Goal: Information Seeking & Learning: Learn about a topic

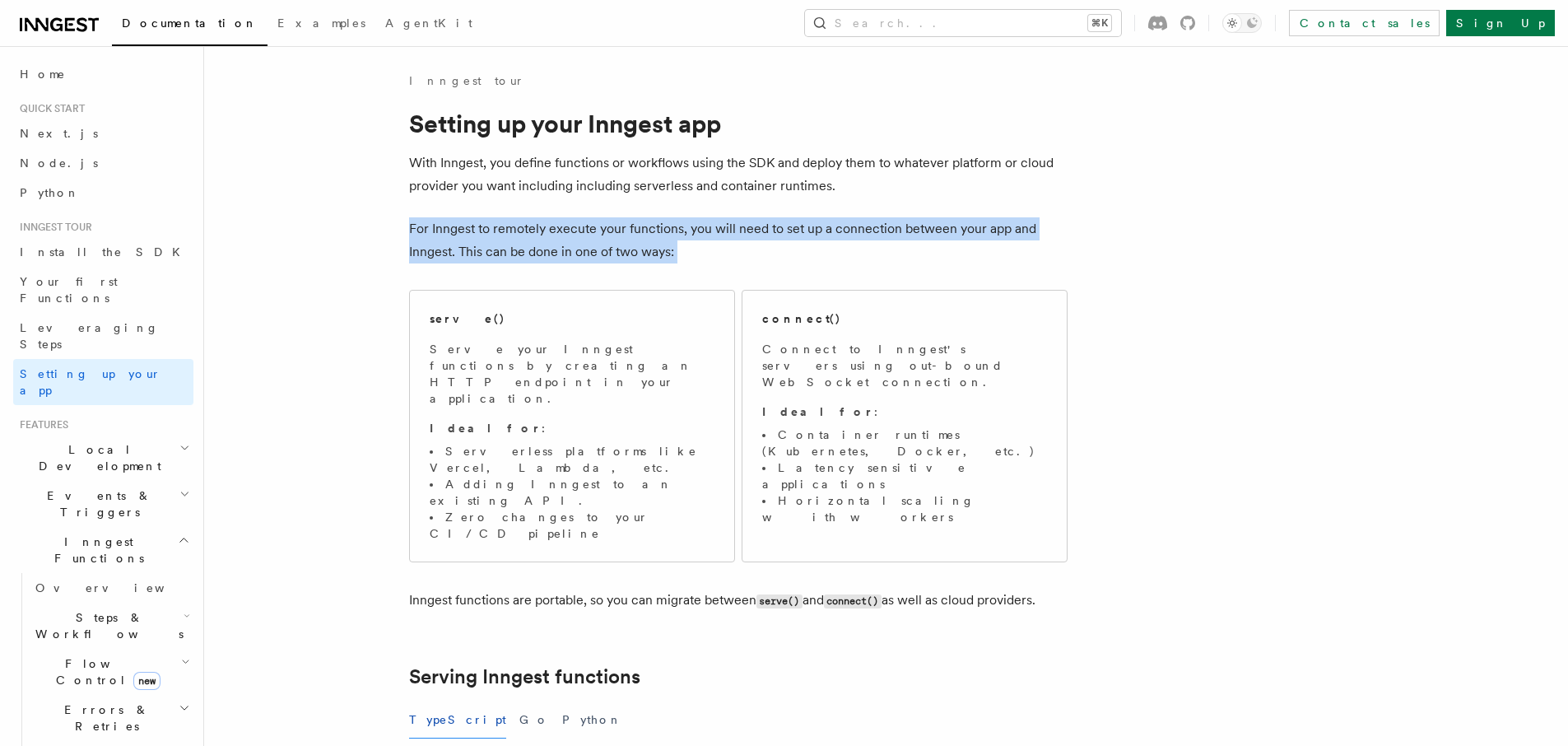
click at [682, 250] on p "For Inngest to remotely execute your functions, you will need to set up a conne…" at bounding box center [739, 240] width 659 height 46
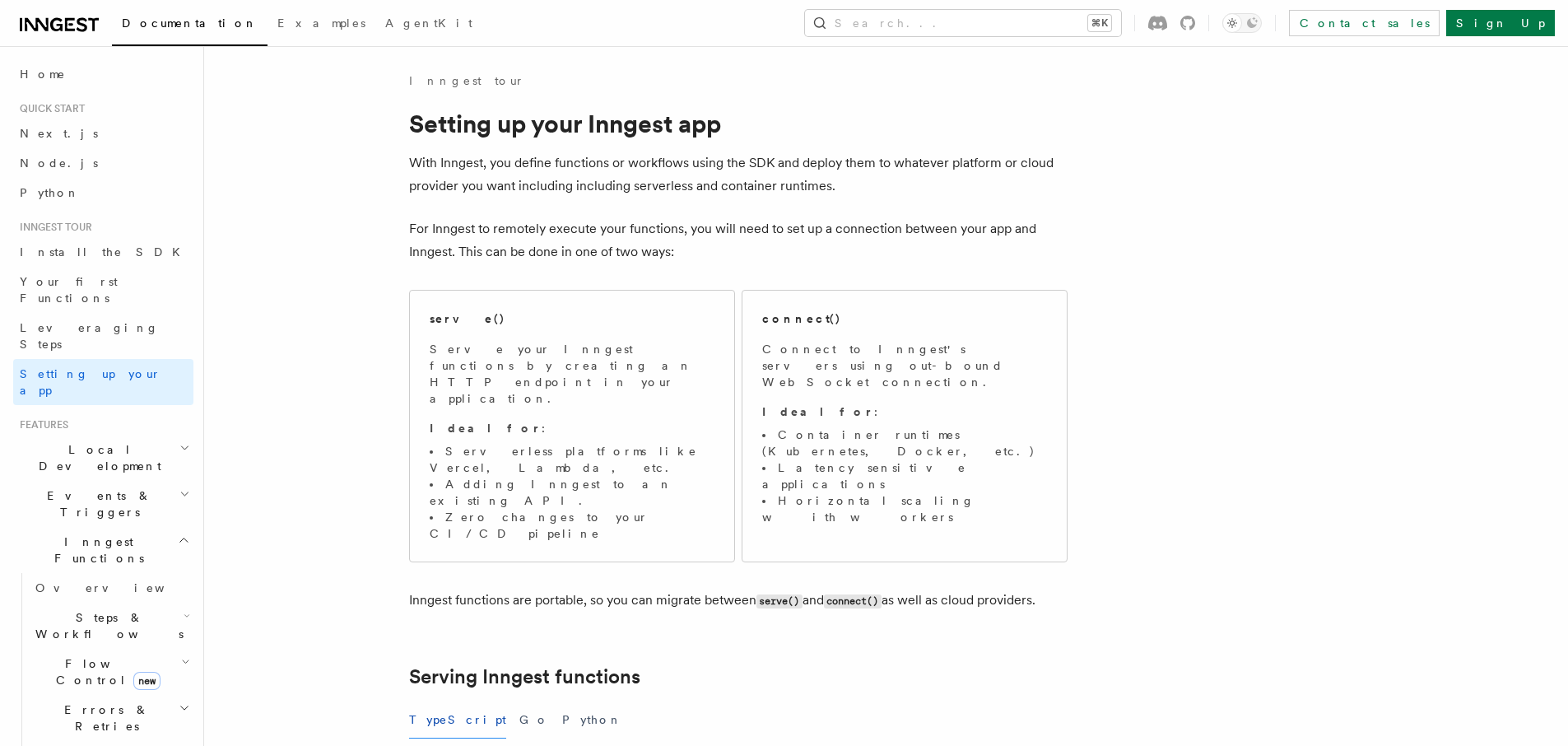
click at [682, 250] on p "For Inngest to remotely execute your functions, you will need to set up a conne…" at bounding box center [739, 240] width 659 height 46
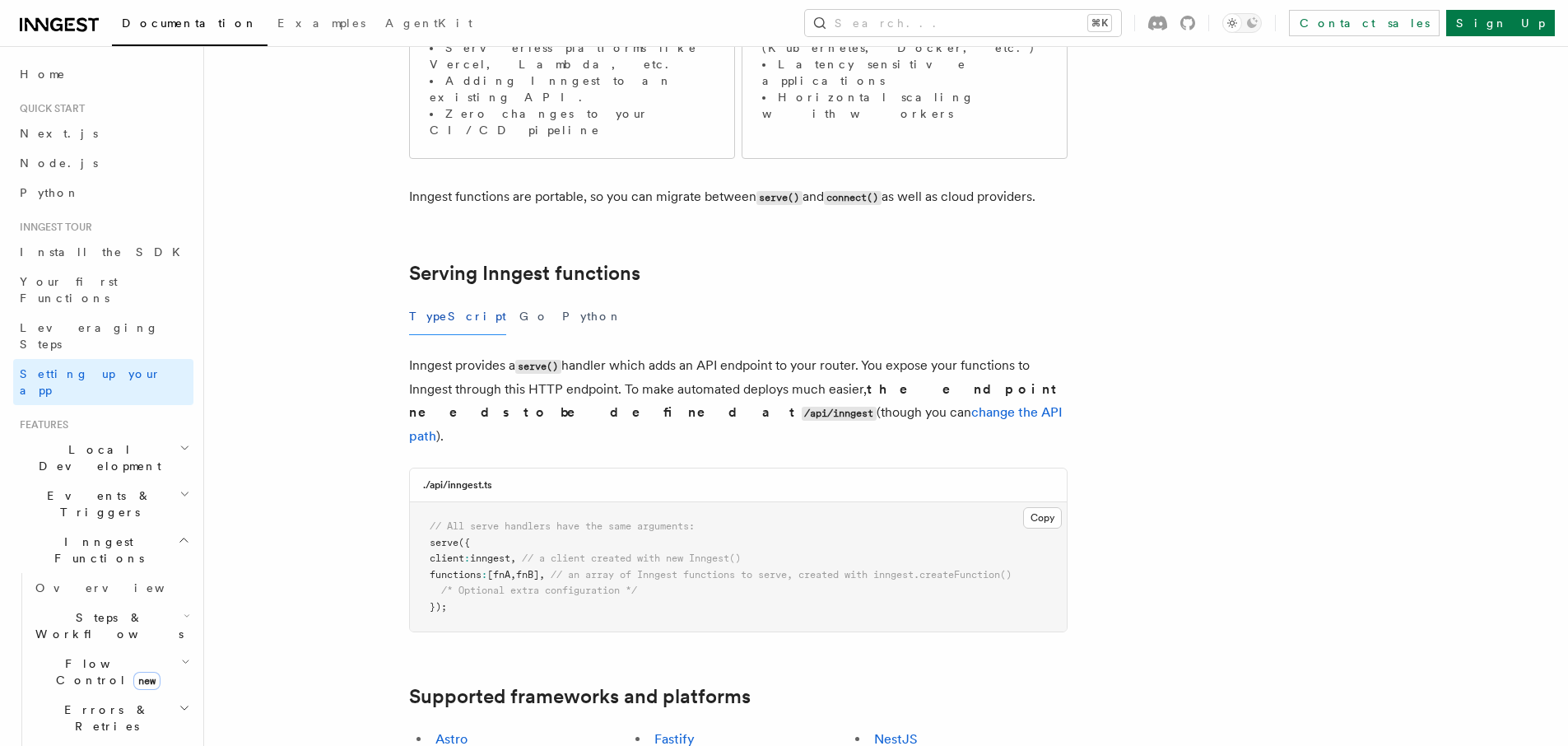
scroll to position [405, 0]
click at [597, 352] on p "Inngest provides a serve() handler which adds an API endpoint to your router. Y…" at bounding box center [739, 399] width 659 height 94
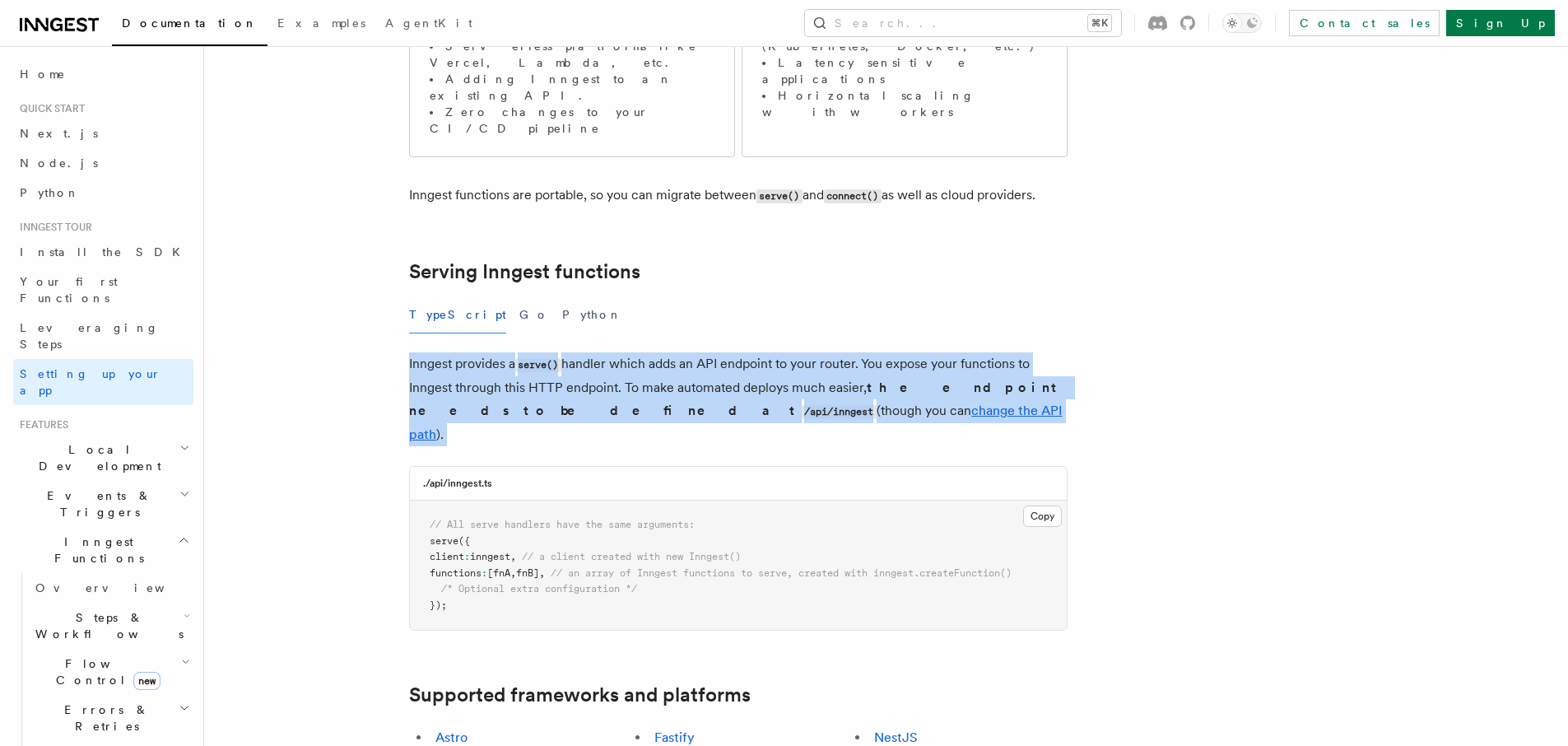
click at [733, 352] on p "Inngest provides a serve() handler which adds an API endpoint to your router. Y…" at bounding box center [739, 399] width 659 height 94
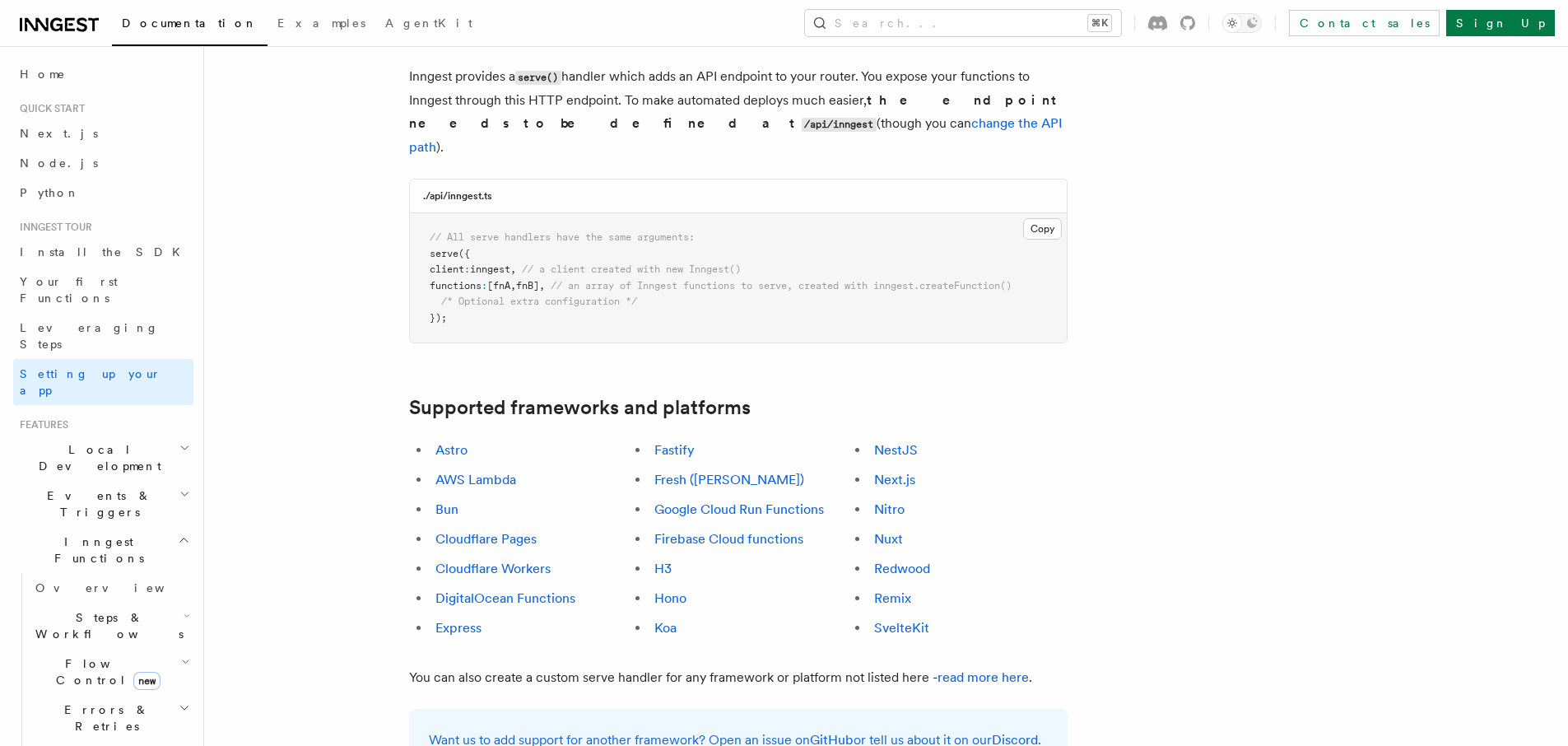
scroll to position [695, 0]
click at [898, 436] on ul "NestJS Next.js Nitro Nuxt Redwood Remix SvelteKit" at bounding box center [957, 537] width 220 height 201
click at [898, 470] on link "Next.js" at bounding box center [895, 477] width 41 height 15
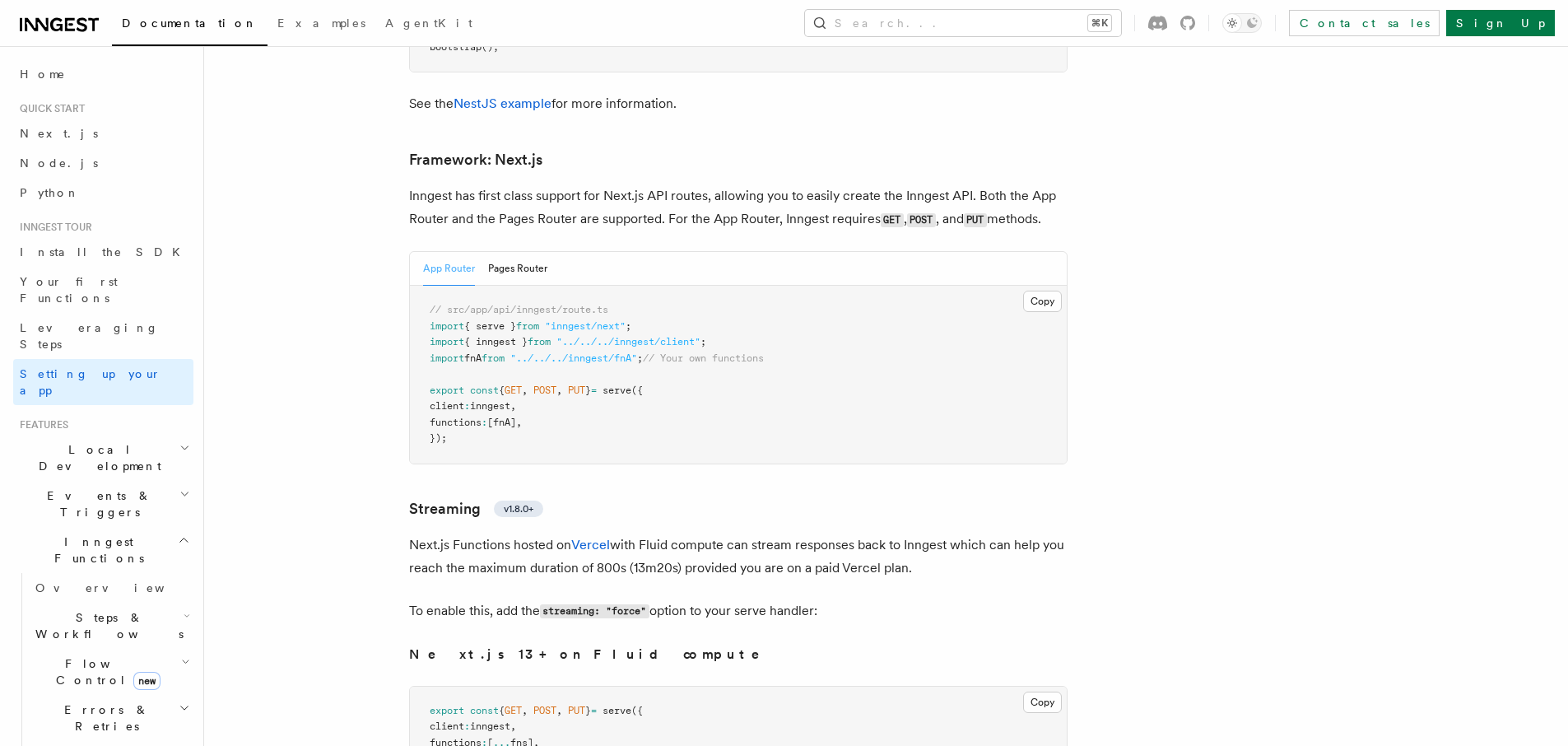
scroll to position [10073, 0]
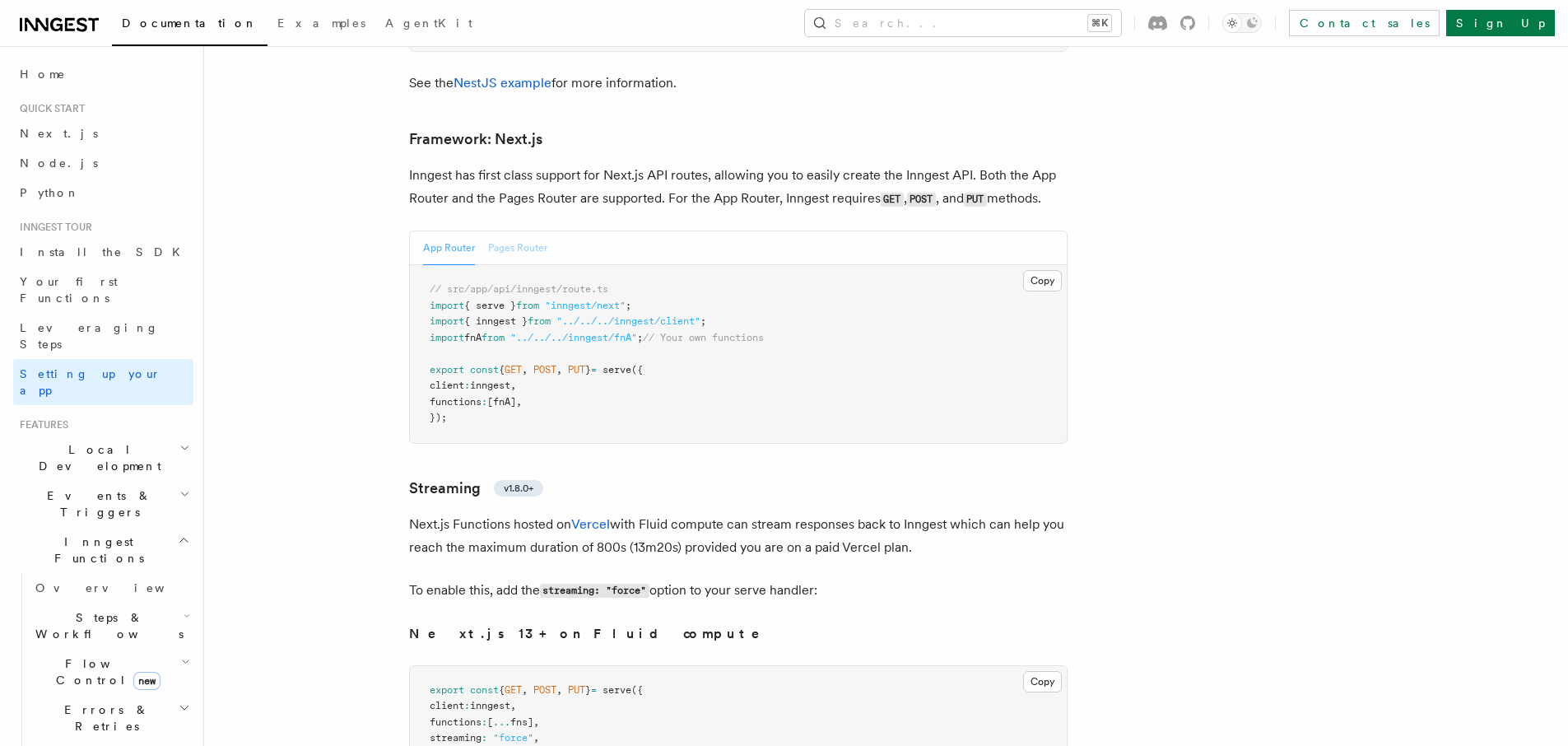
click at [516, 232] on button "Pages Router" at bounding box center [518, 249] width 59 height 34
click at [415, 232] on div "App Router Pages Router" at bounding box center [739, 249] width 657 height 34
click at [432, 232] on button "App Router" at bounding box center [449, 249] width 52 height 34
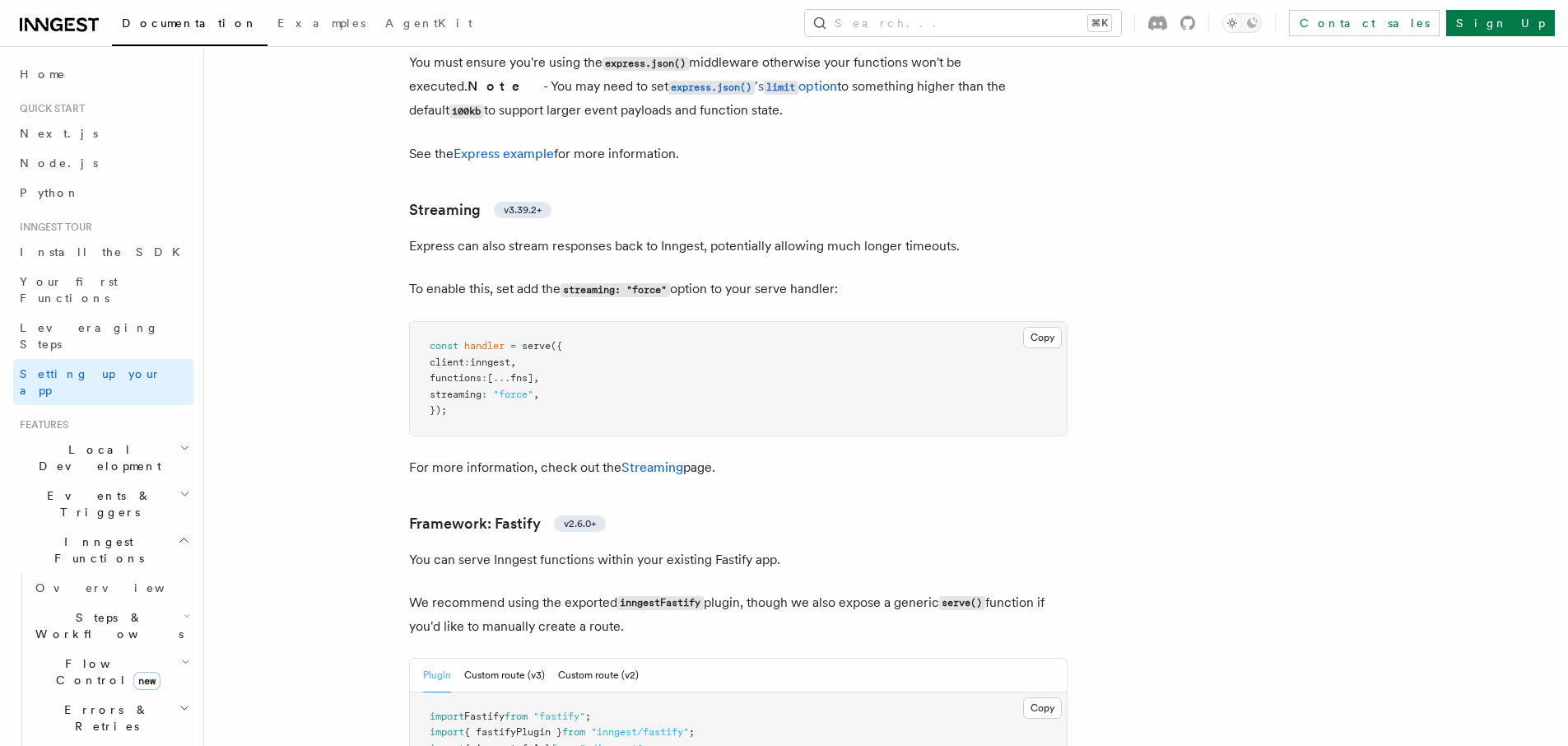
scroll to position [4126, 0]
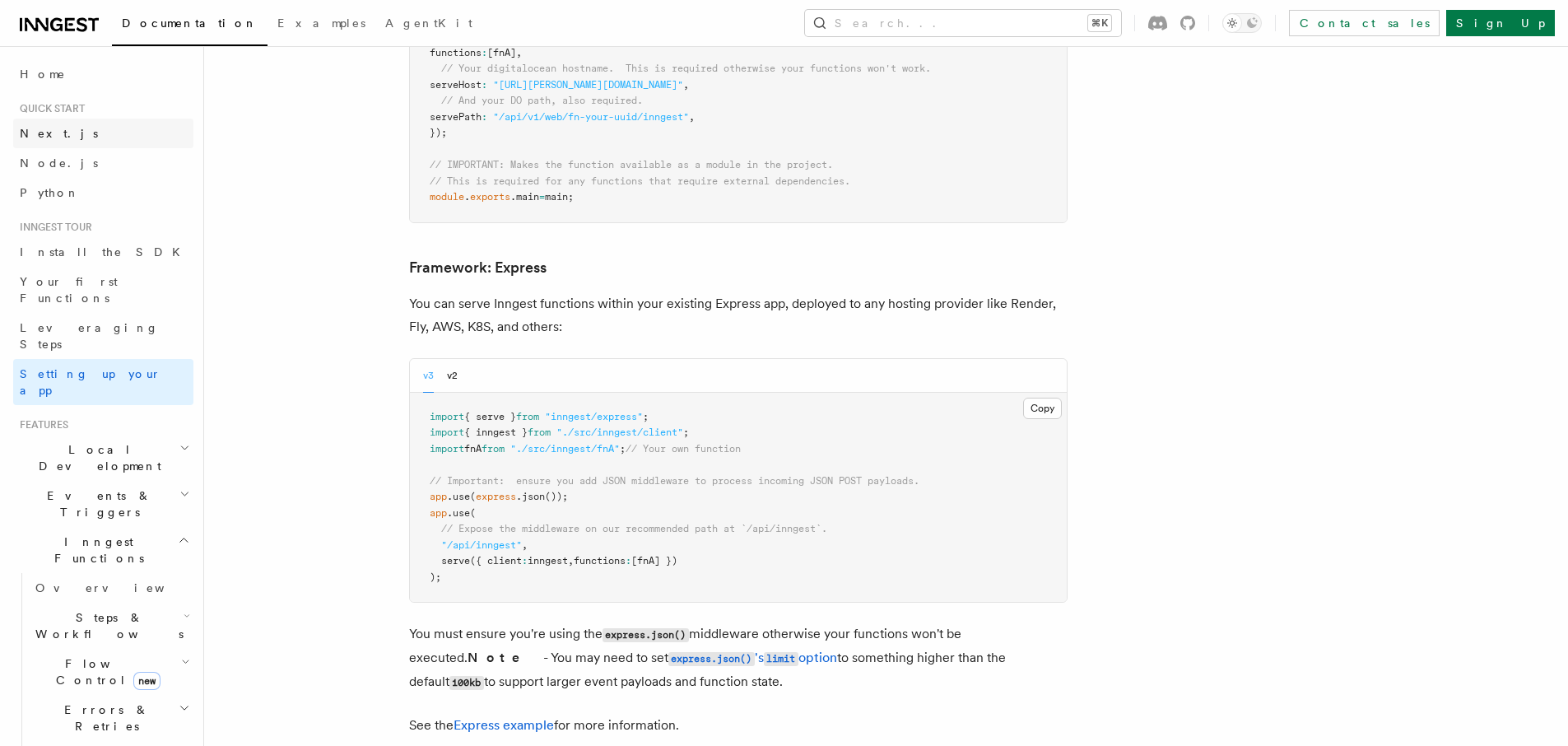
click at [61, 137] on link "Next.js" at bounding box center [103, 133] width 180 height 30
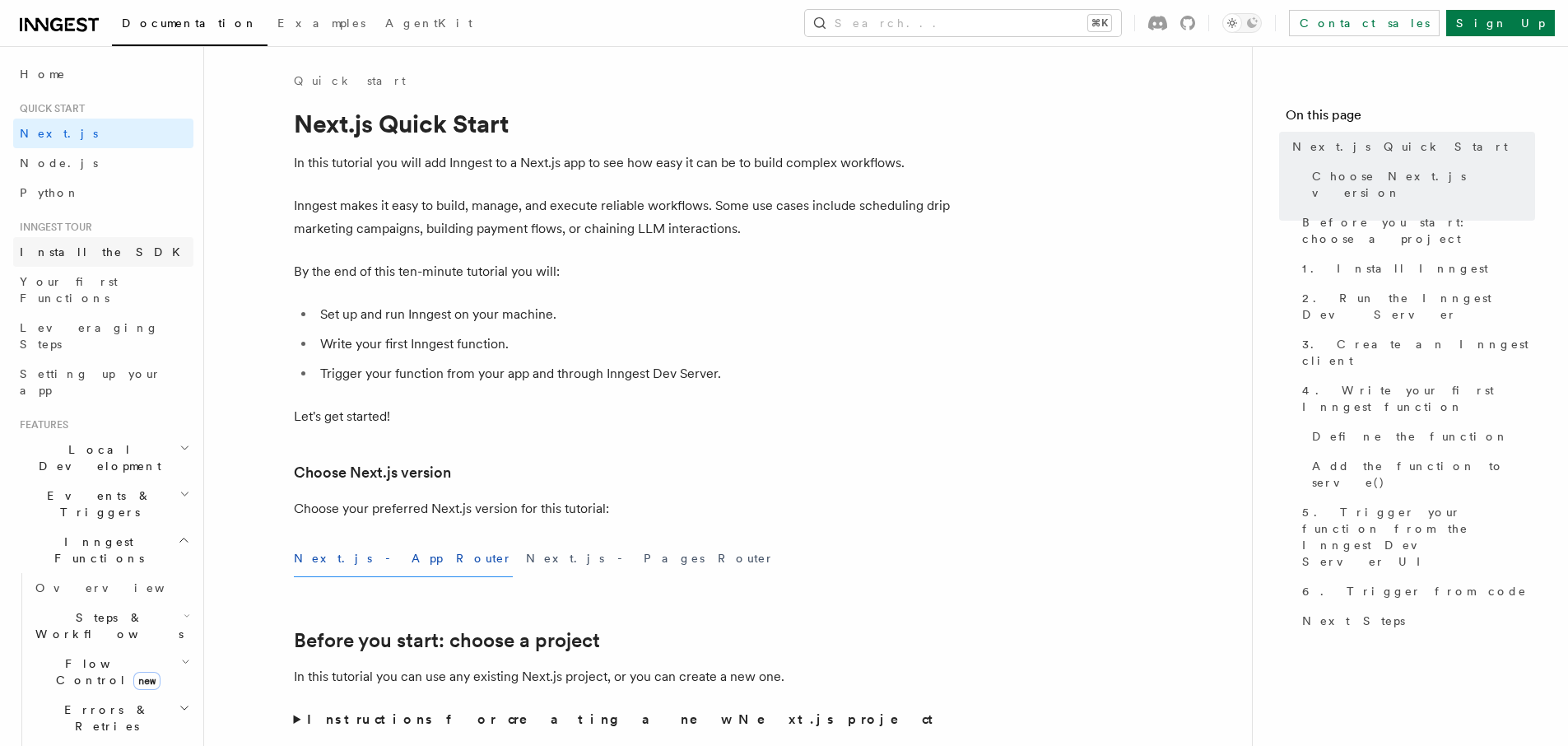
click at [82, 250] on span "Install the SDK" at bounding box center [105, 251] width 171 height 13
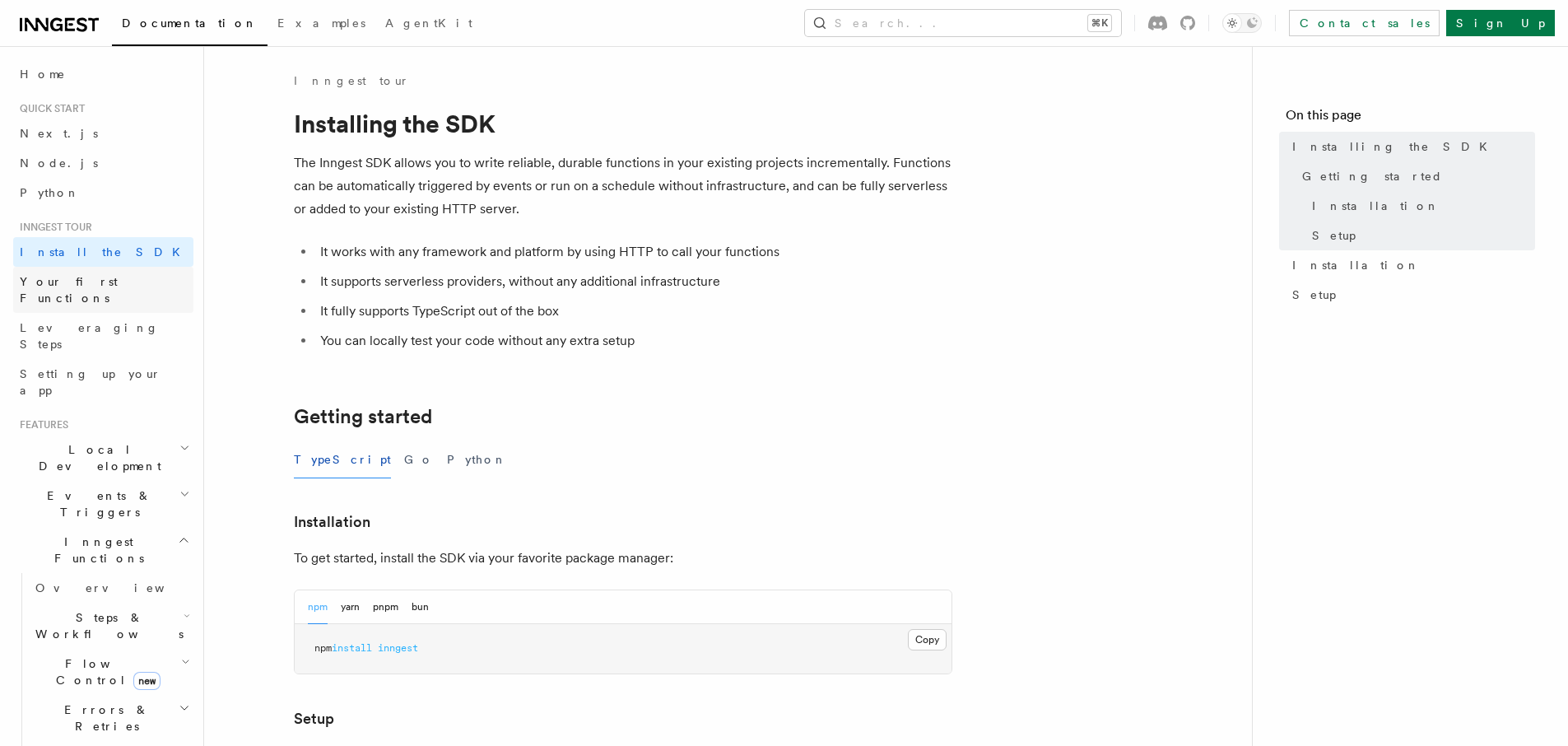
click at [96, 277] on span "Your first Functions" at bounding box center [68, 289] width 98 height 30
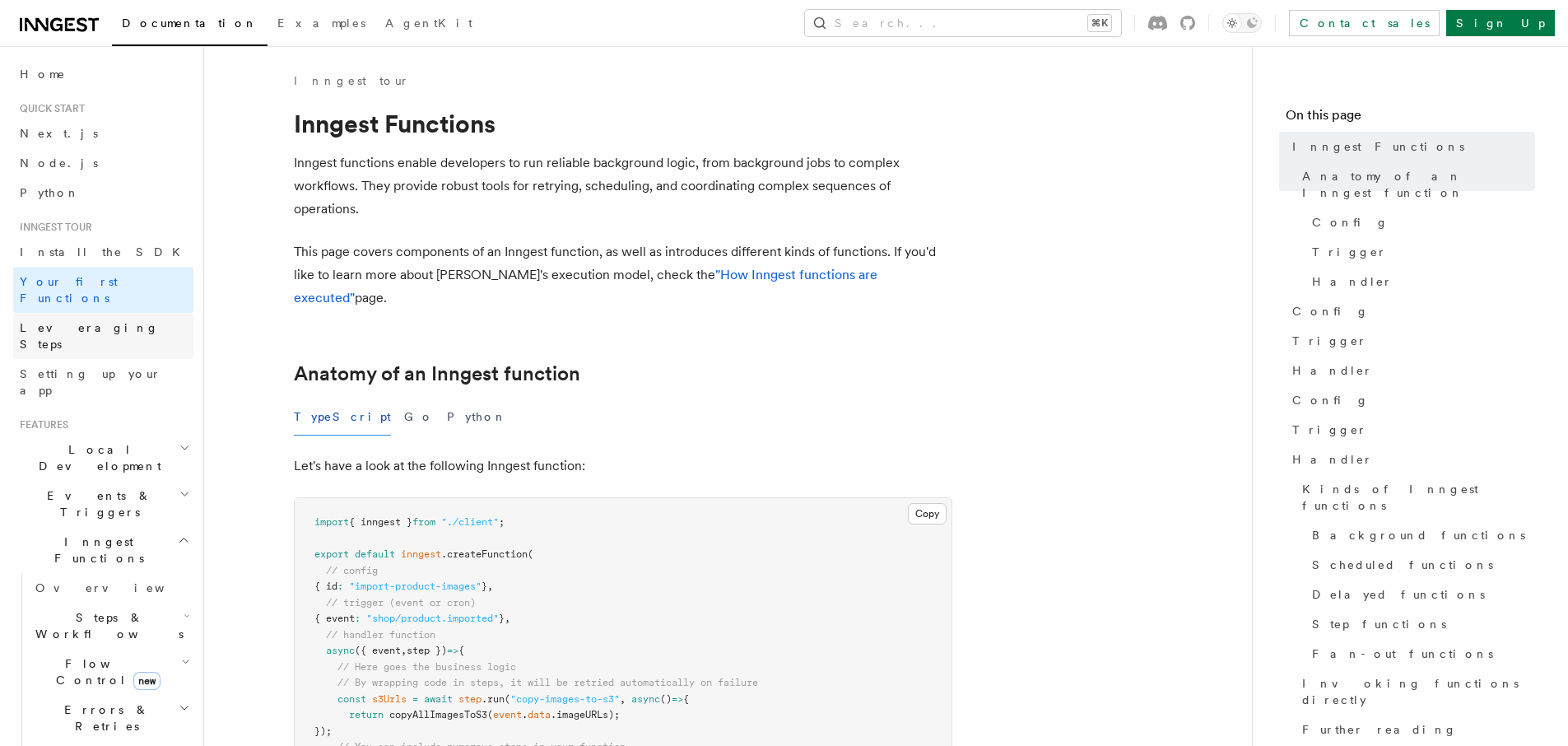
click at [75, 321] on span "Leveraging Steps" at bounding box center [89, 336] width 139 height 30
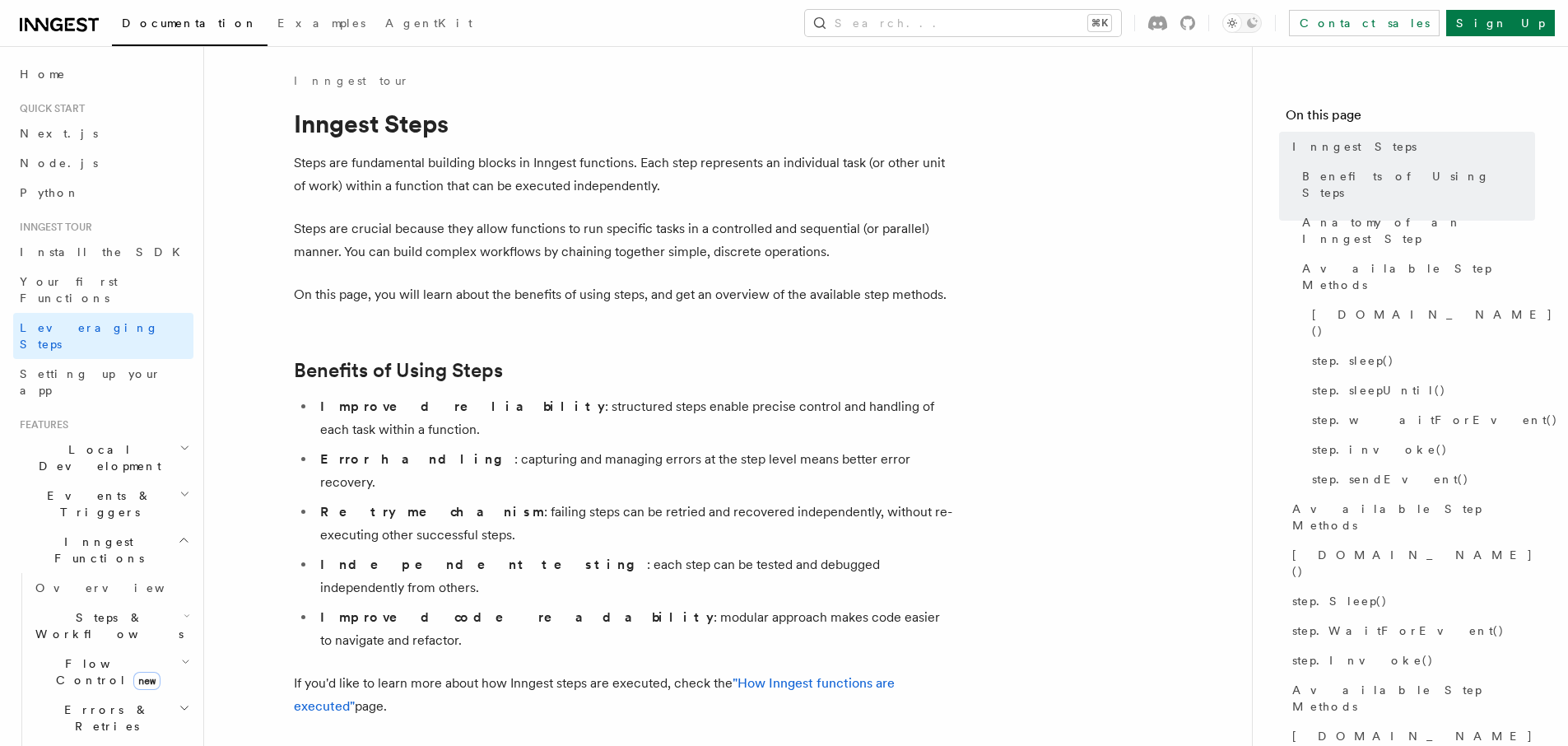
click at [50, 441] on span "Local Development" at bounding box center [96, 457] width 166 height 33
click at [107, 359] on link "Setting up your app" at bounding box center [103, 382] width 180 height 46
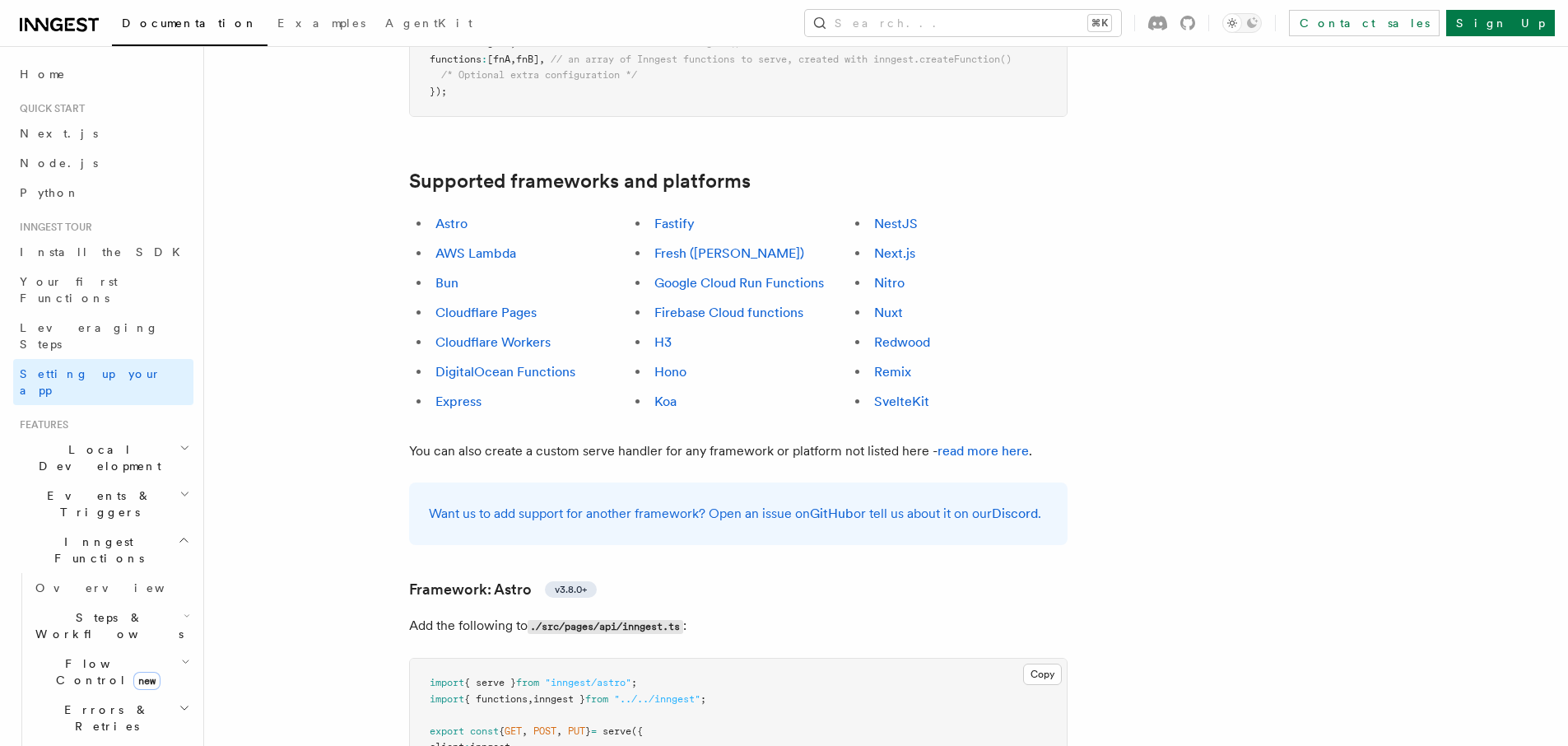
scroll to position [908, 0]
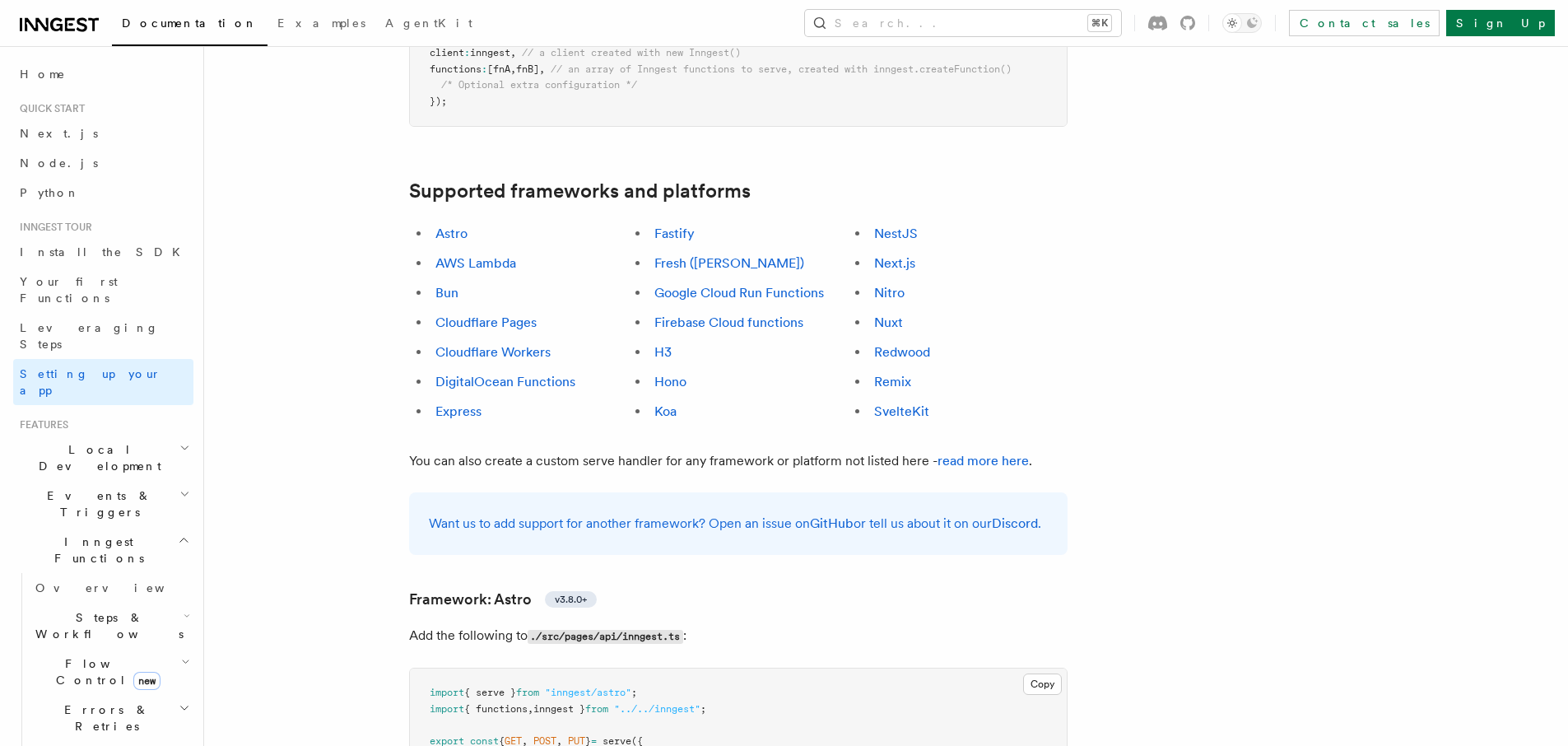
click at [88, 441] on span "Local Development" at bounding box center [96, 457] width 166 height 33
click at [83, 487] on span "Overview" at bounding box center [119, 496] width 170 height 16
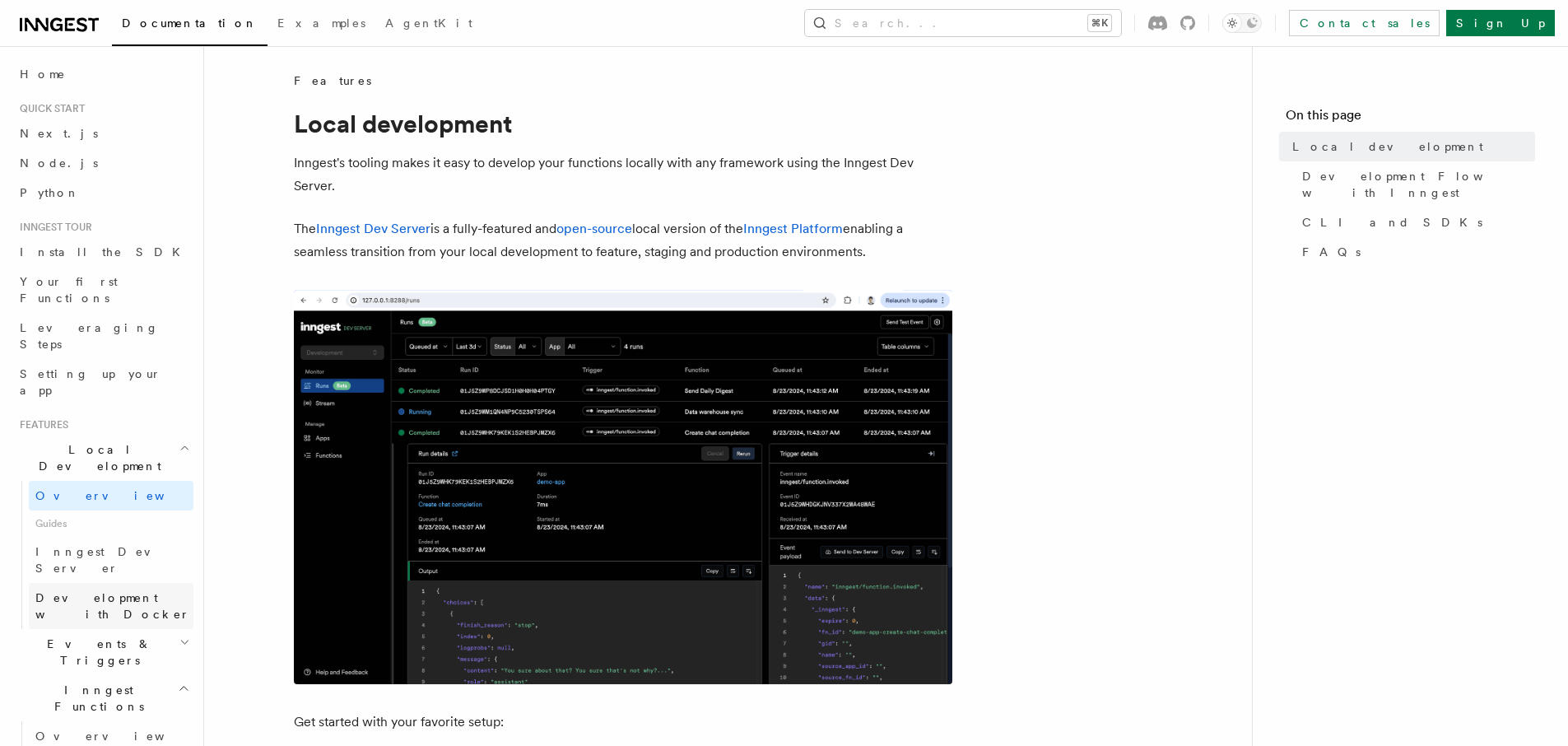
click at [85, 583] on link "Development with Docker" at bounding box center [110, 605] width 164 height 46
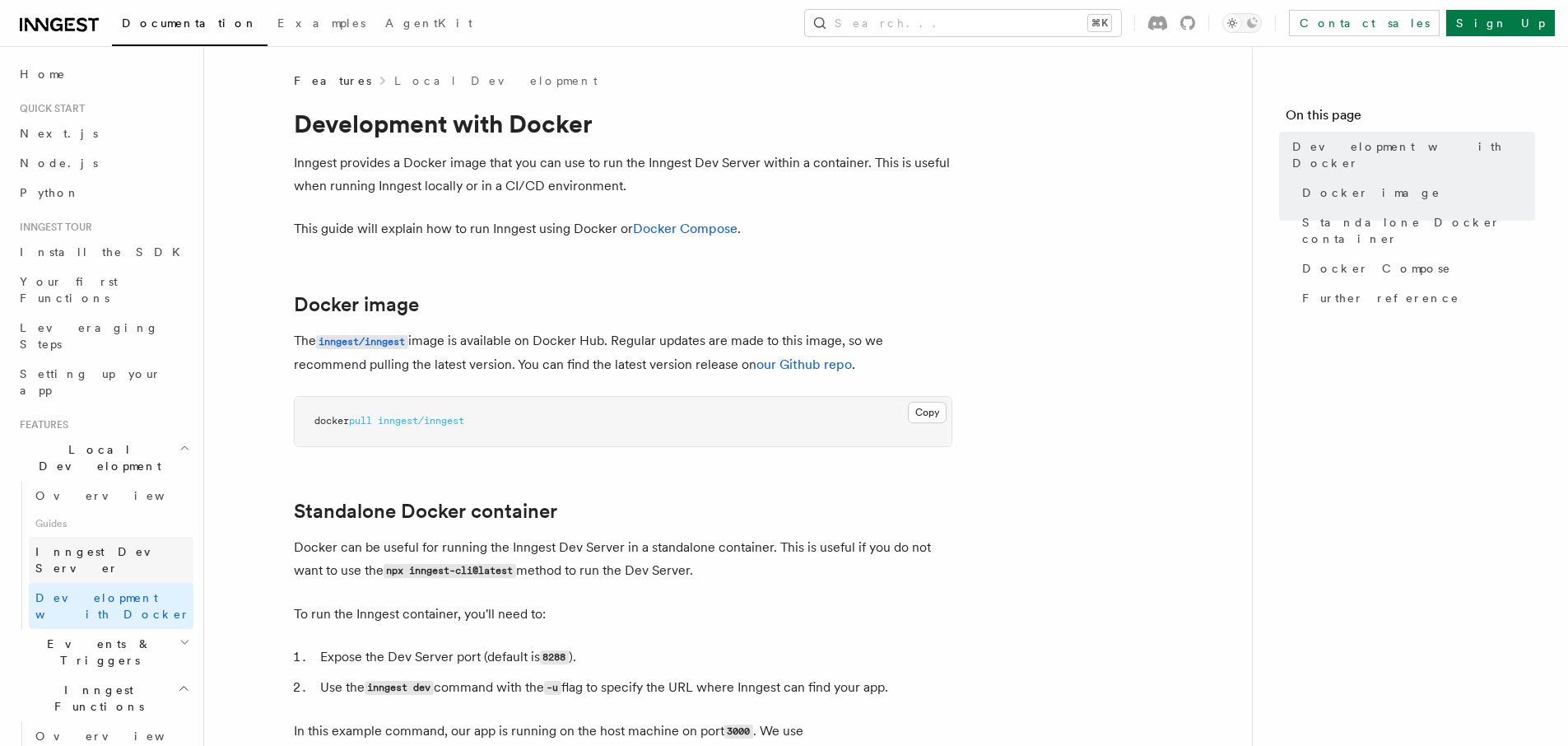
click at [76, 545] on span "Inngest Dev Server" at bounding box center [105, 559] width 141 height 30
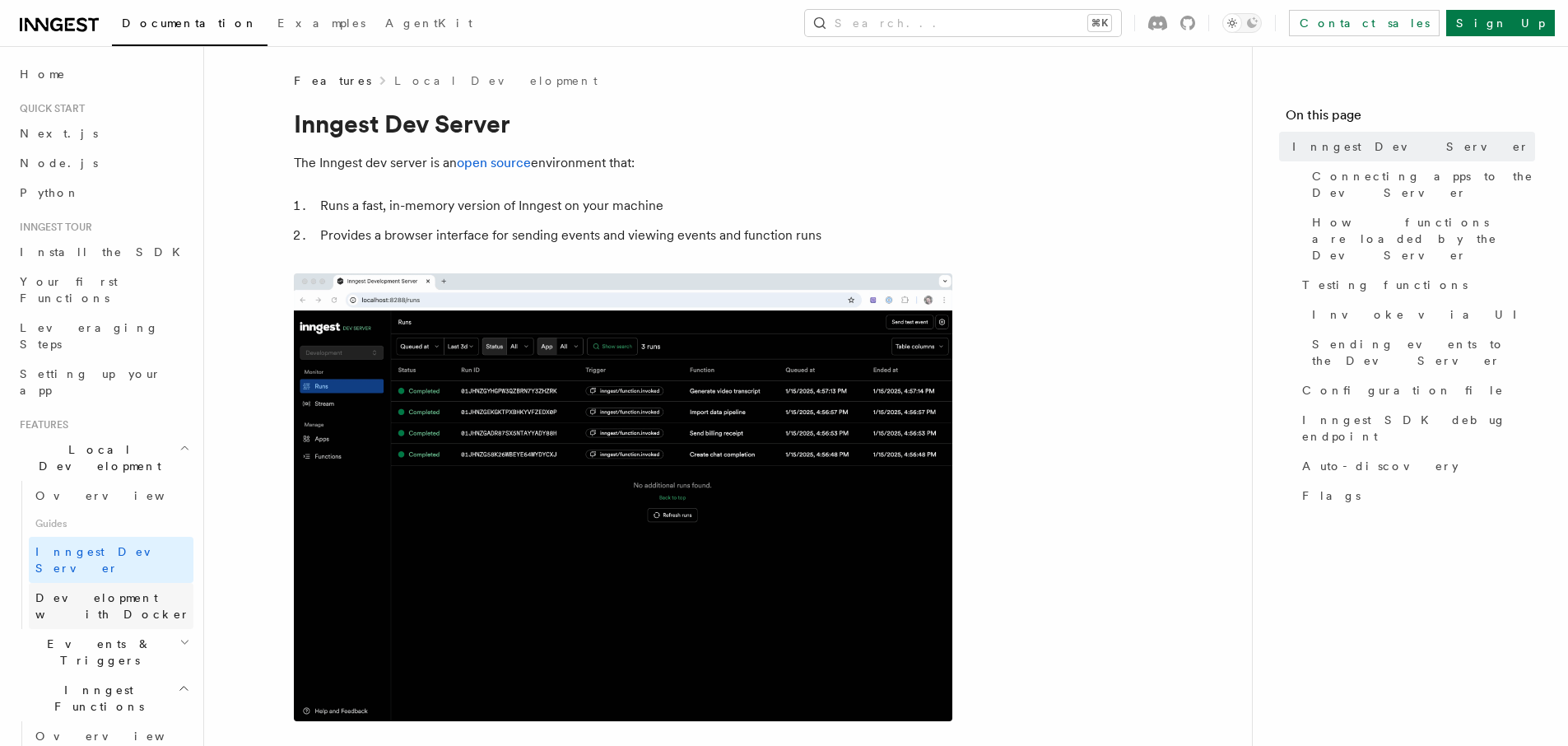
click at [80, 591] on span "Development with Docker" at bounding box center [112, 605] width 154 height 30
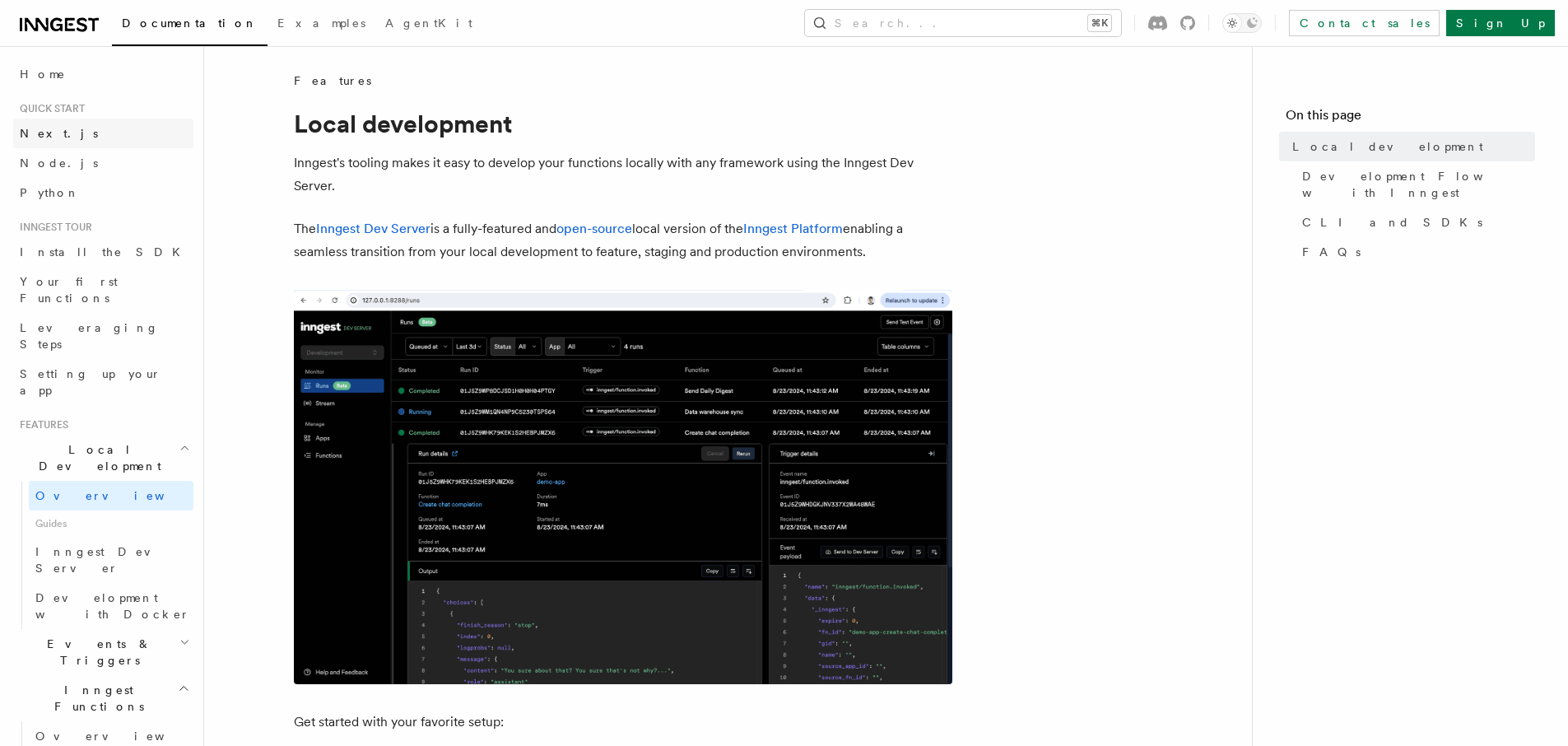
click at [109, 138] on link "Next.js" at bounding box center [103, 133] width 180 height 30
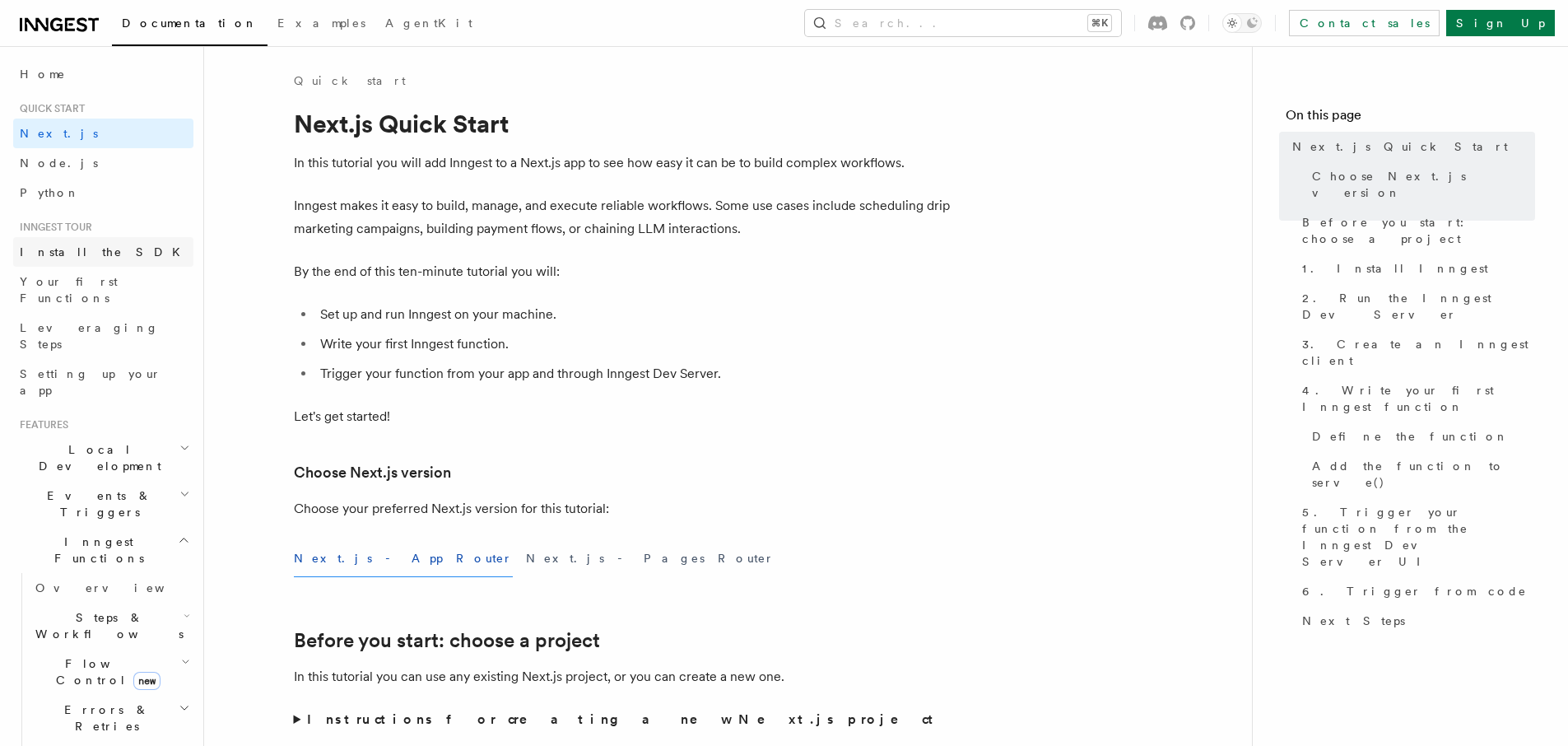
click at [88, 251] on span "Install the SDK" at bounding box center [105, 251] width 171 height 13
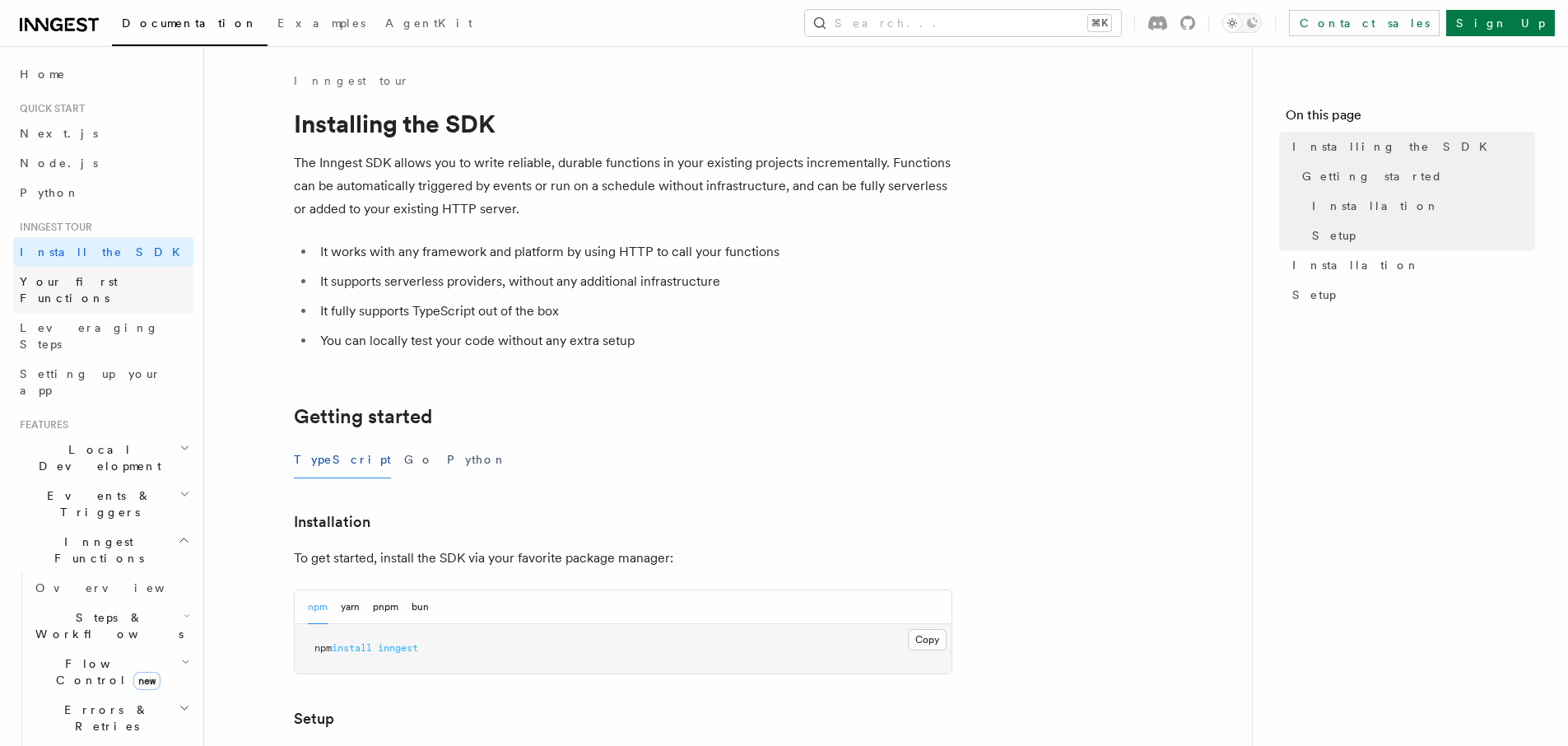
click at [83, 285] on span "Your first Functions" at bounding box center [68, 289] width 98 height 30
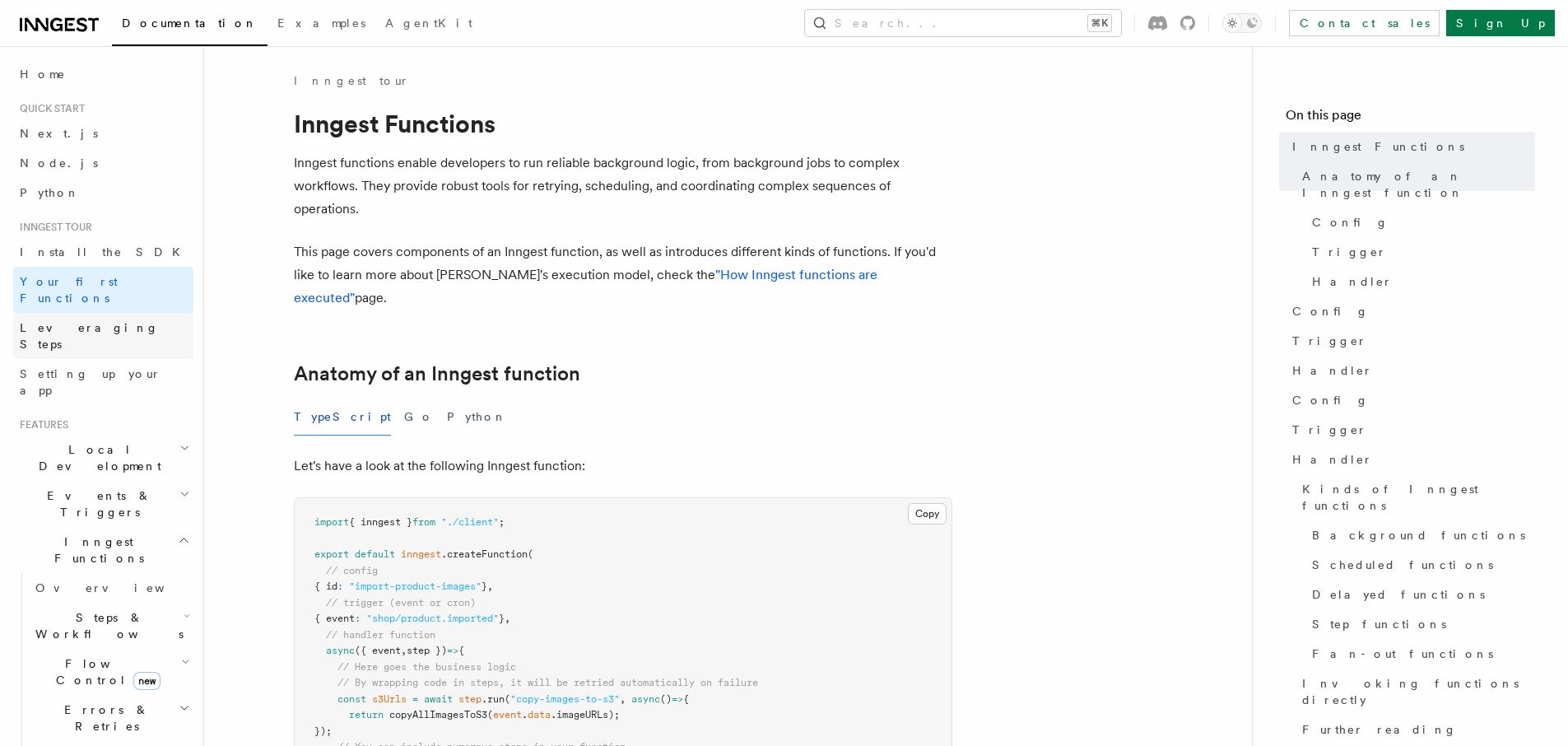
click at [87, 321] on span "Leveraging Steps" at bounding box center [89, 336] width 139 height 30
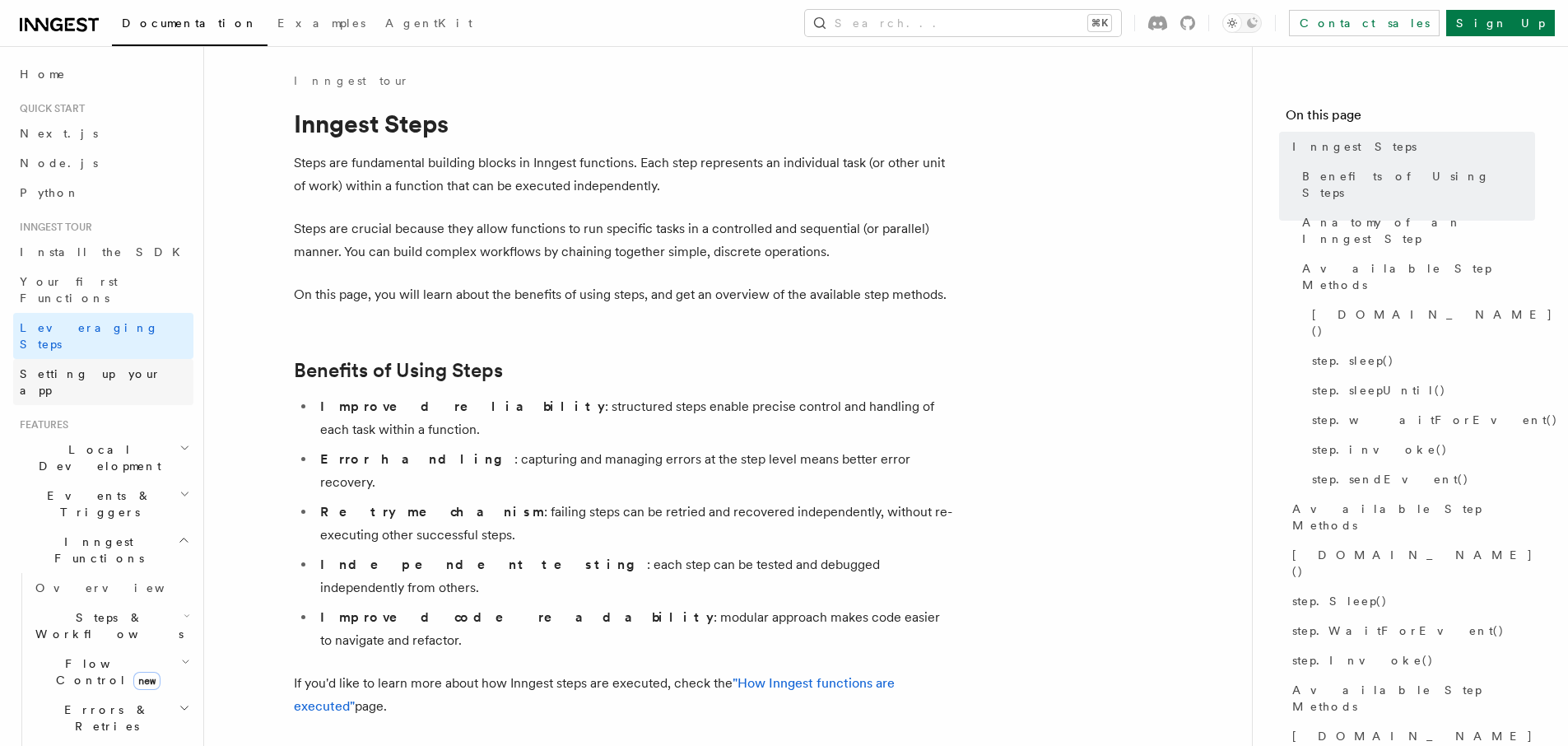
click at [73, 367] on span "Setting up your app" at bounding box center [91, 382] width 142 height 30
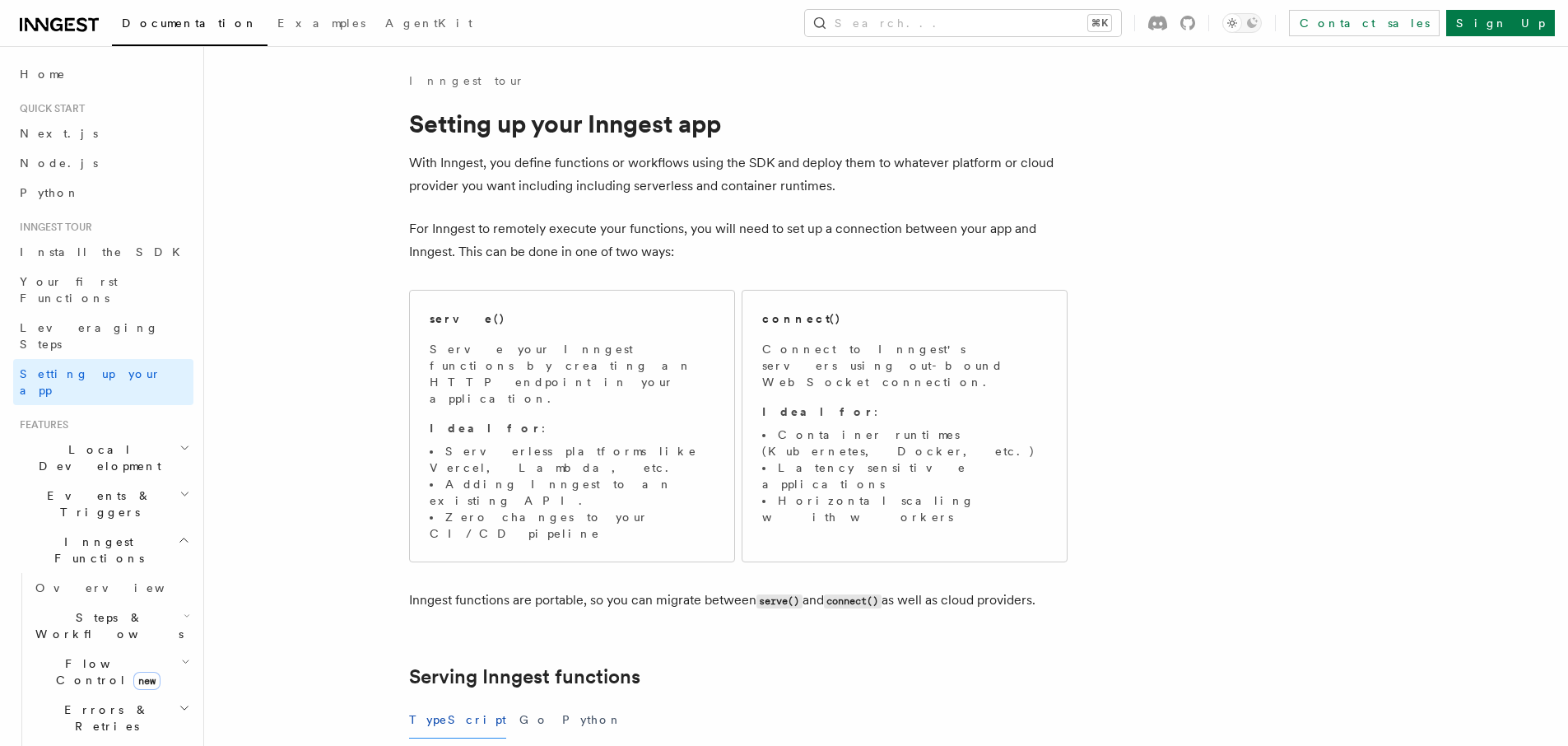
click at [80, 487] on span "Events & Triggers" at bounding box center [96, 504] width 166 height 33
click at [71, 535] on span "Overview" at bounding box center [119, 541] width 170 height 13
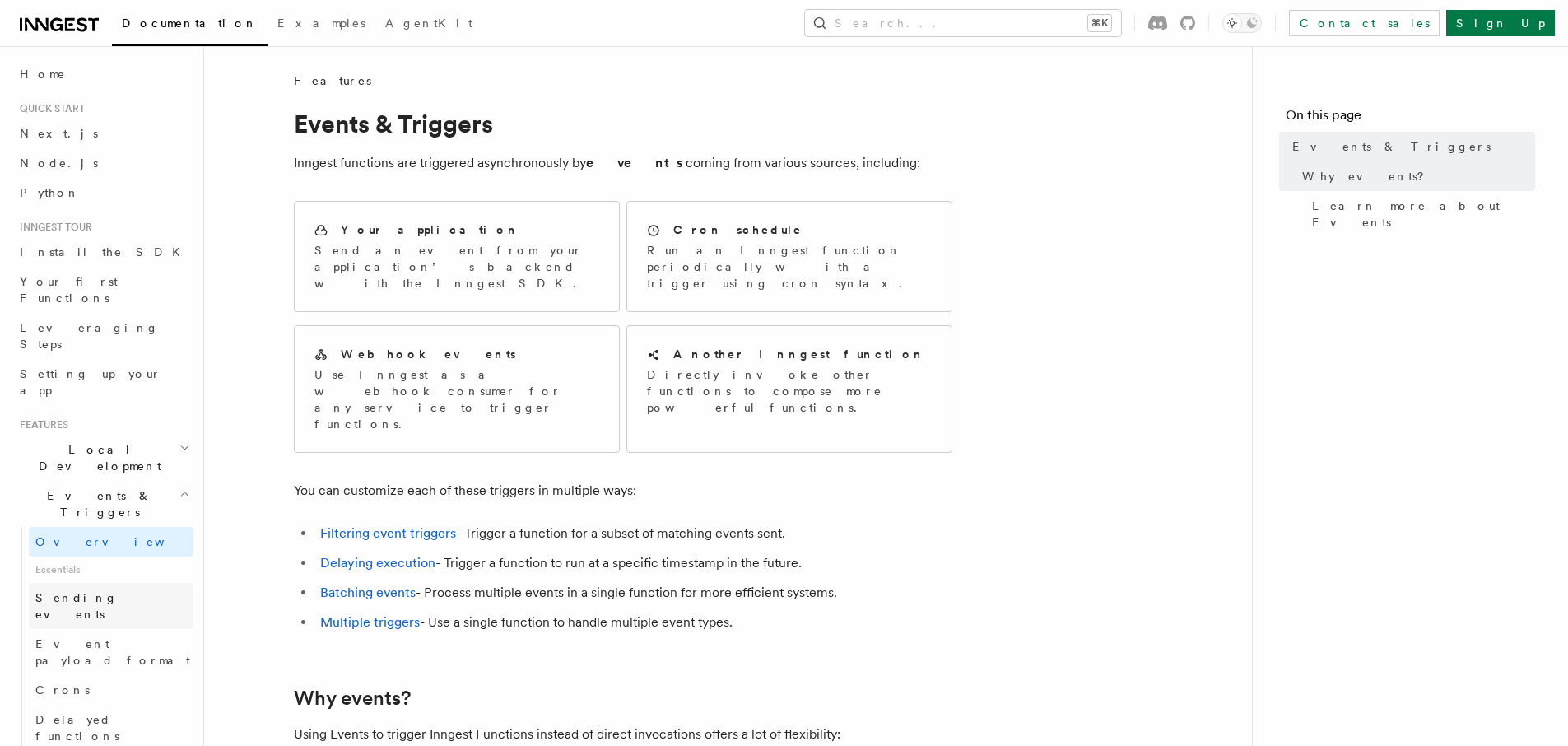
click at [77, 591] on span "Sending events" at bounding box center [76, 605] width 83 height 30
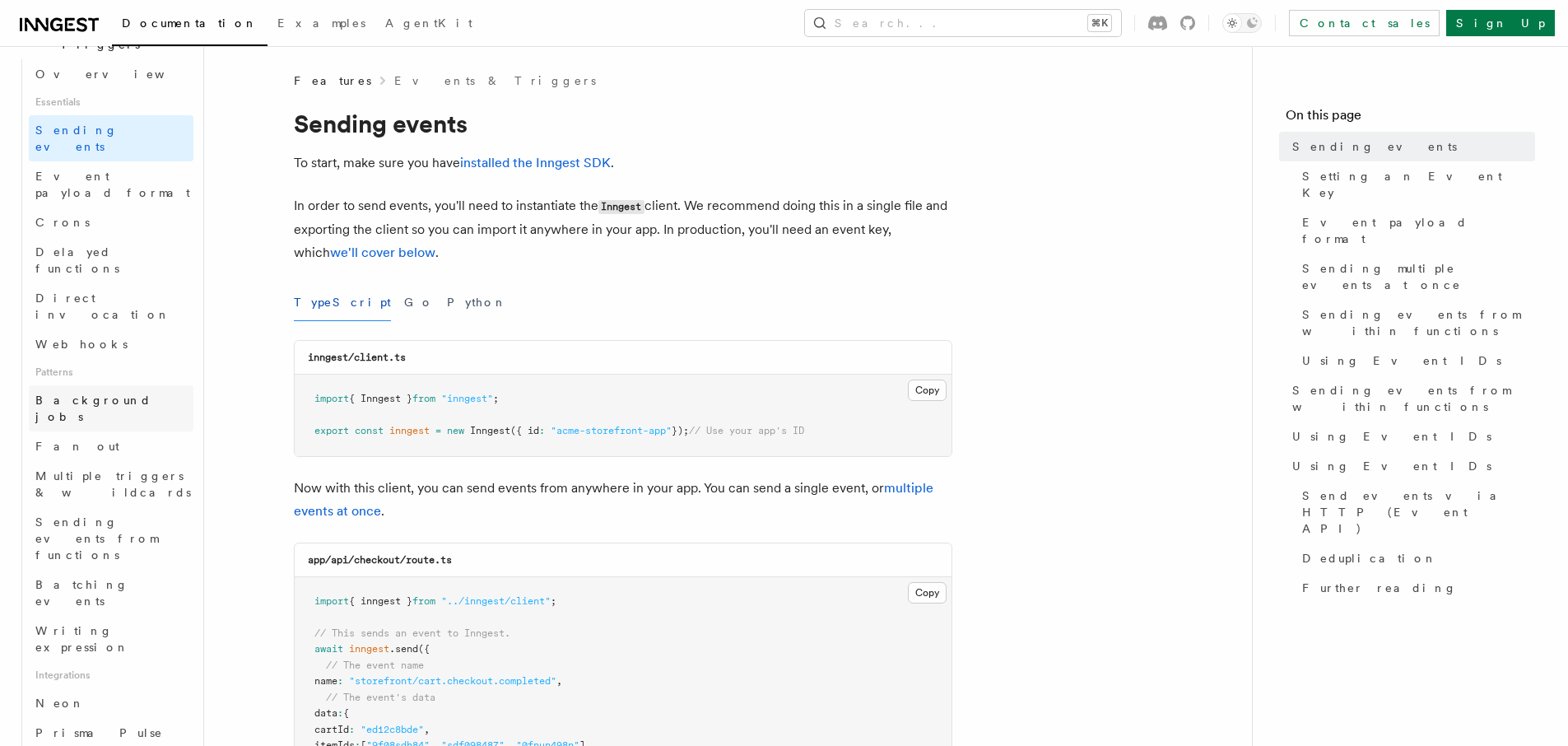
scroll to position [470, 0]
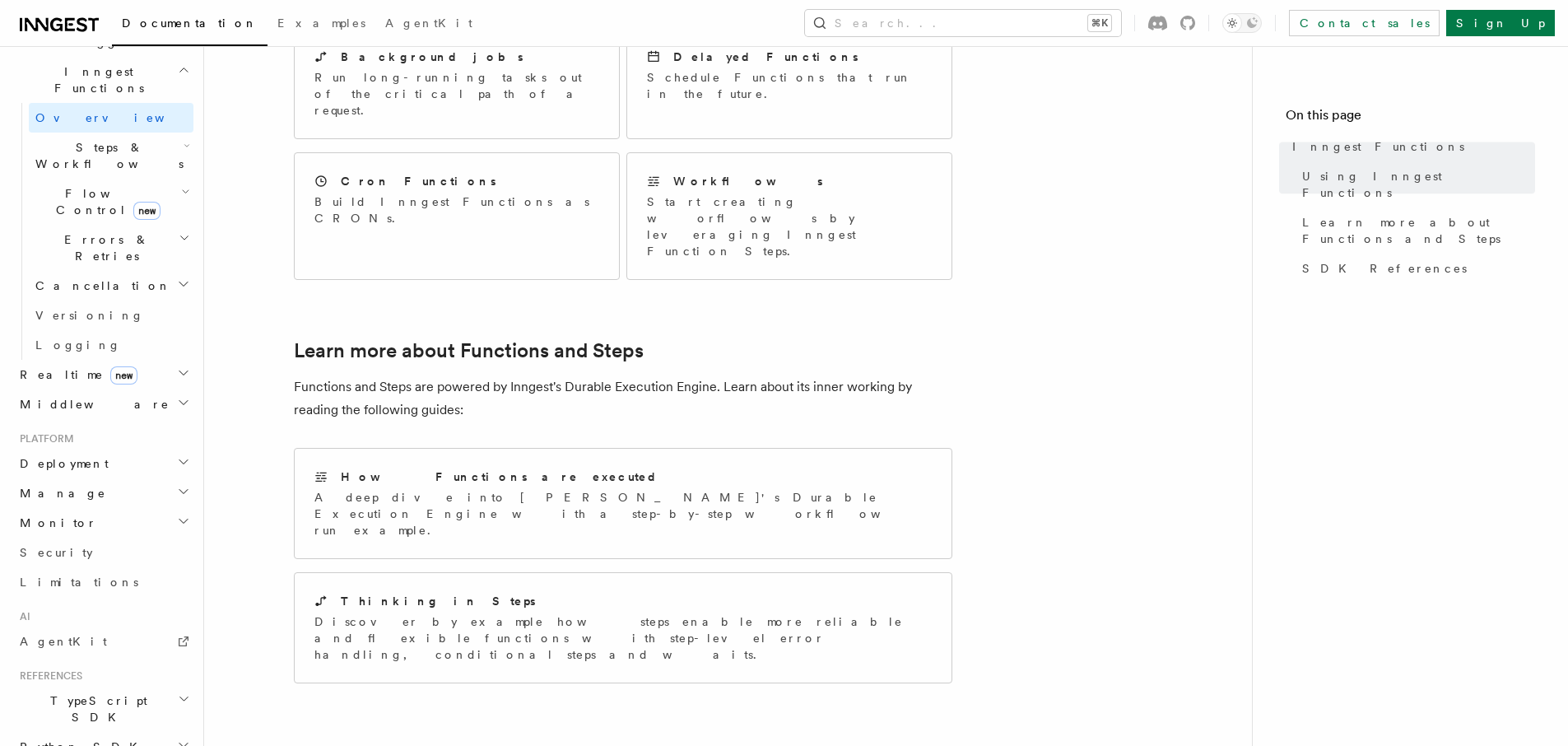
scroll to position [1220, 0]
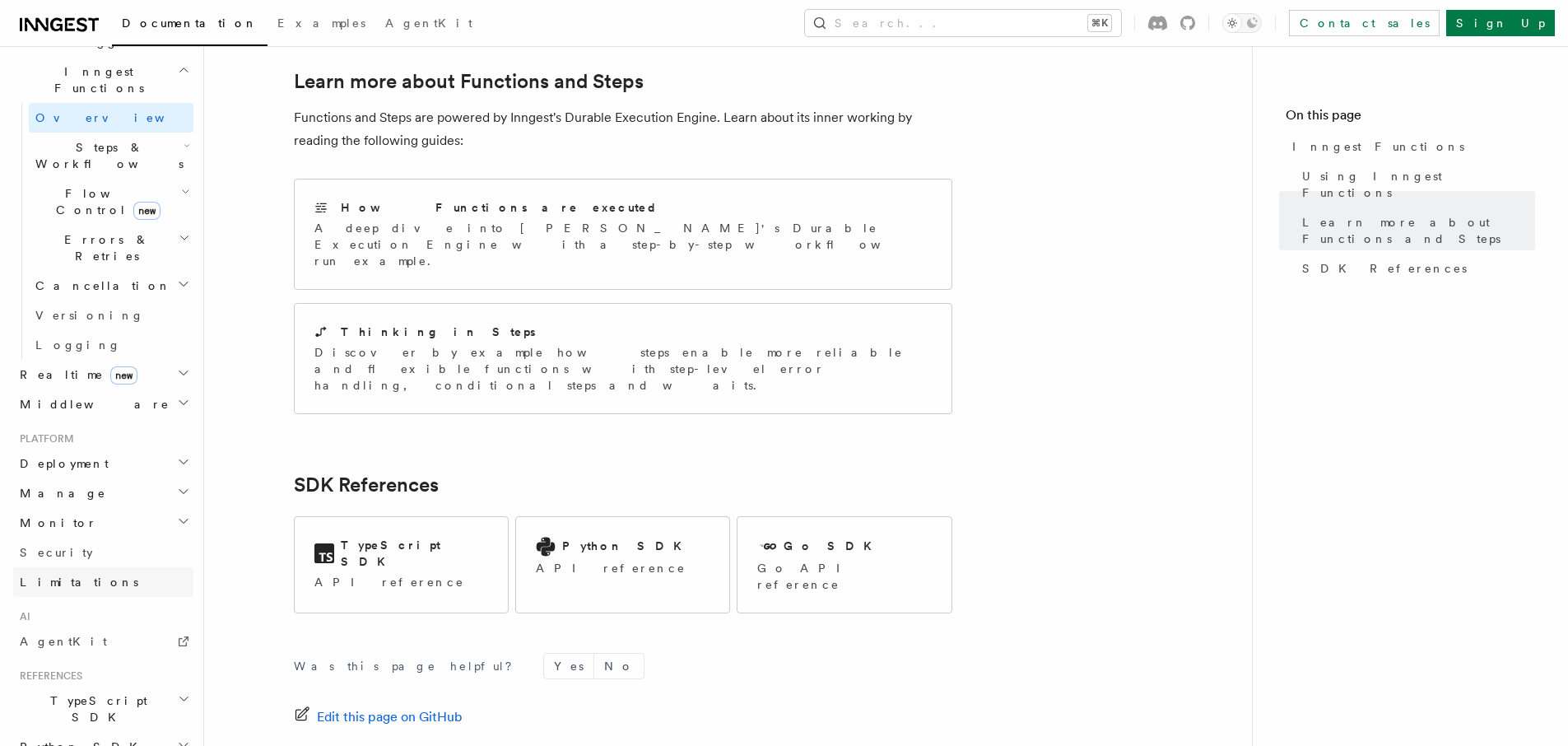
click at [67, 575] on span "Limitations" at bounding box center [79, 582] width 118 height 13
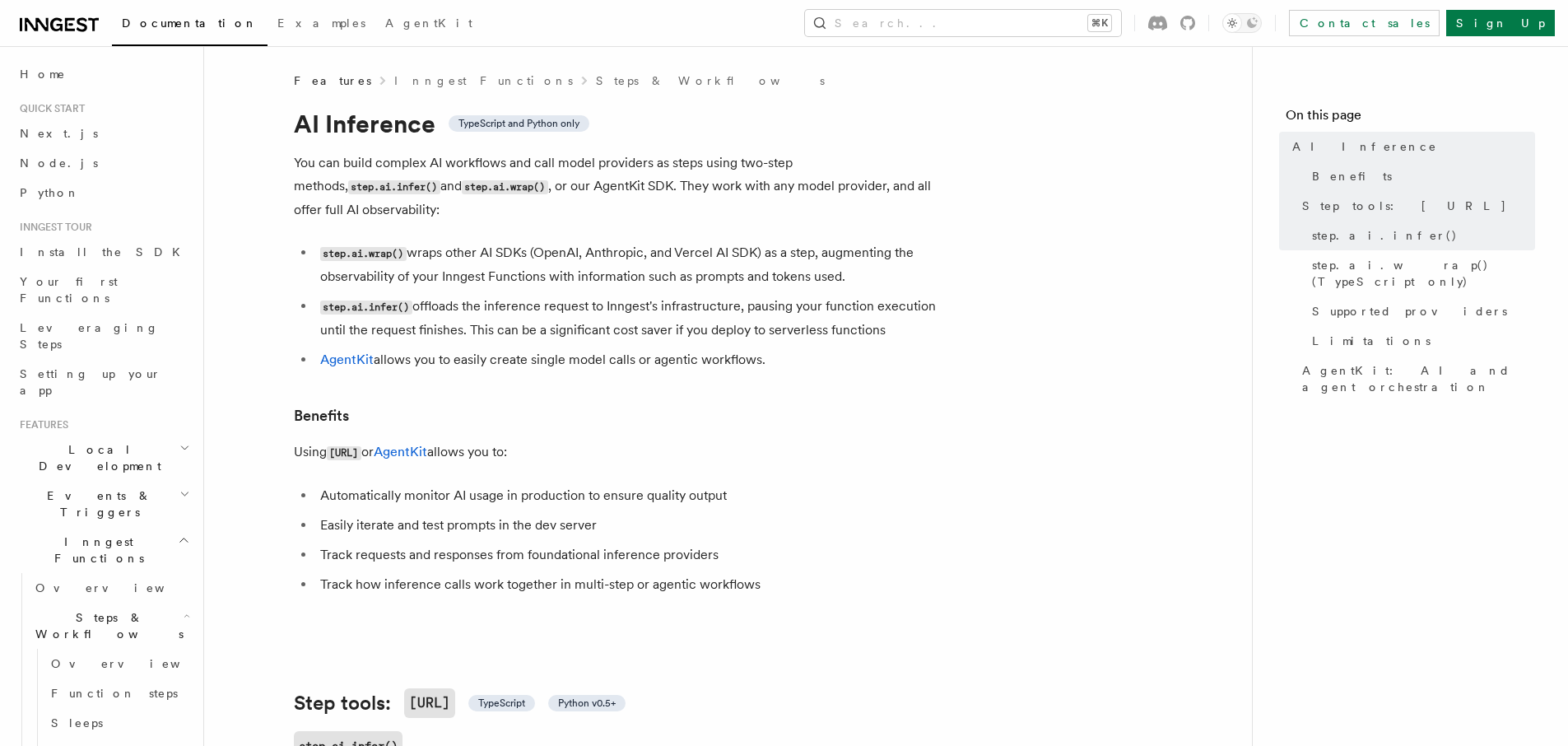
click at [513, 549] on ul "Automatically monitor AI usage in production to ensure quality output Easily it…" at bounding box center [623, 540] width 659 height 112
click at [602, 307] on li "step.ai.infer() offloads the inference request to Inngest's infrastructure, pau…" at bounding box center [634, 318] width 637 height 47
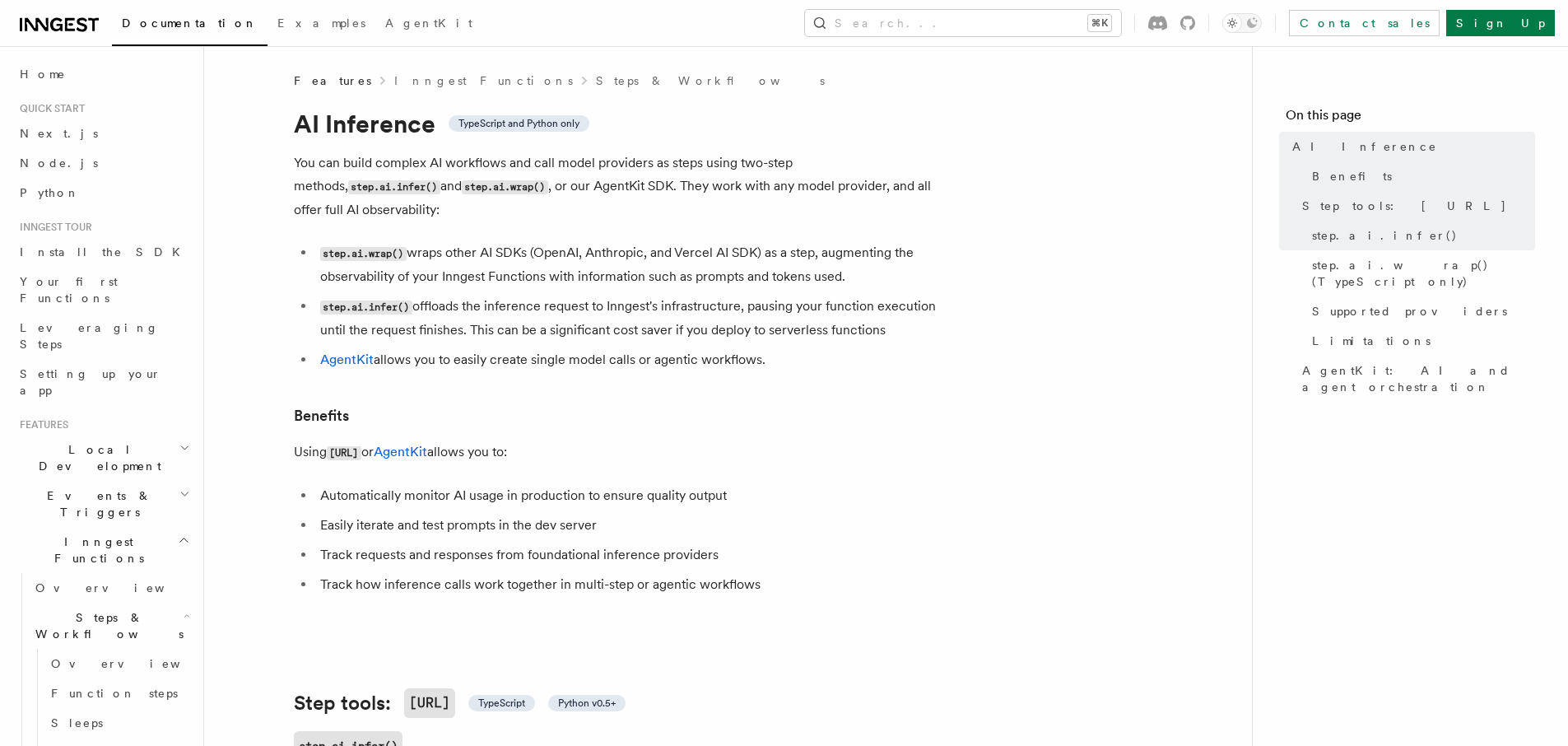
click at [602, 307] on li "step.ai.infer() offloads the inference request to Inngest's infrastructure, pau…" at bounding box center [634, 318] width 637 height 47
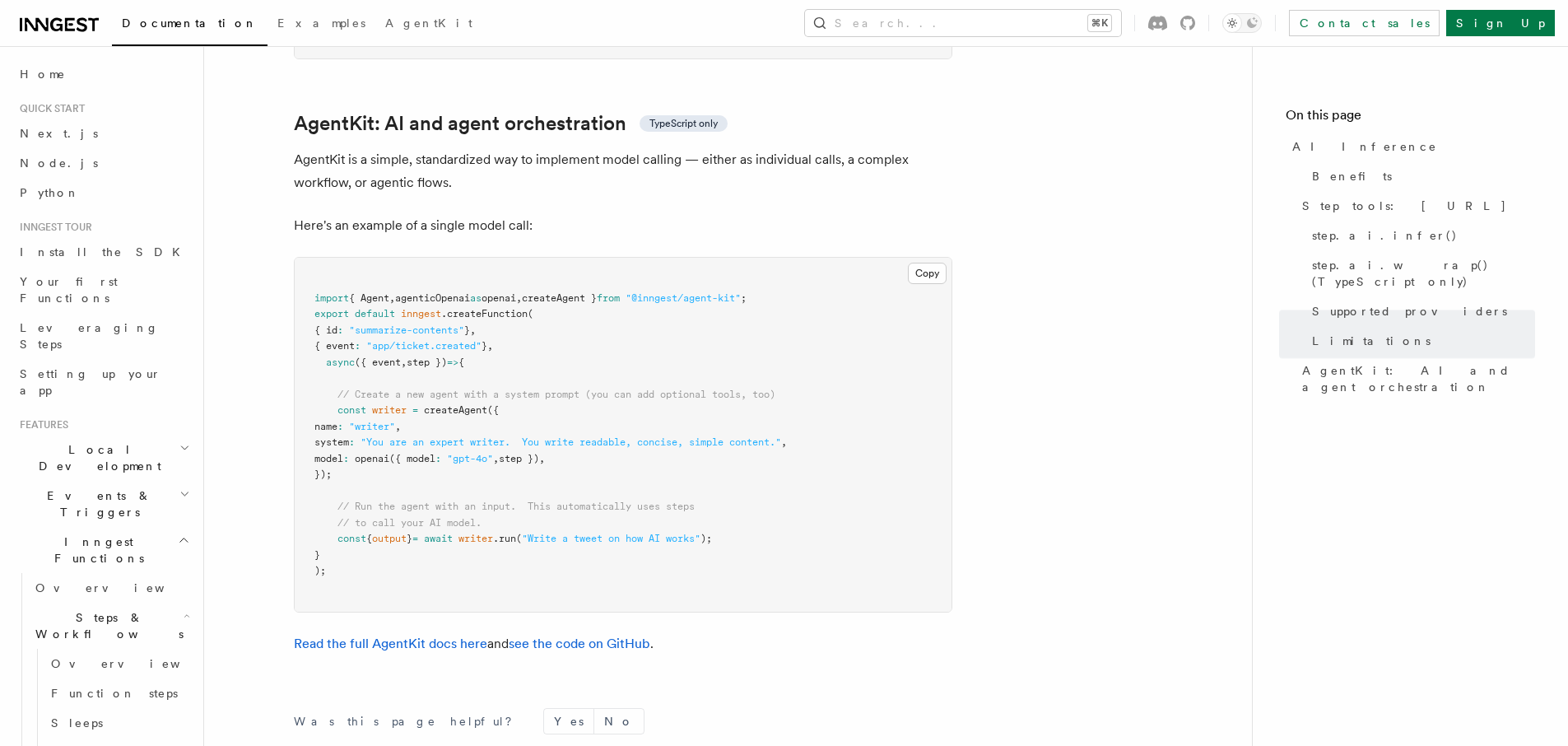
scroll to position [4963, 0]
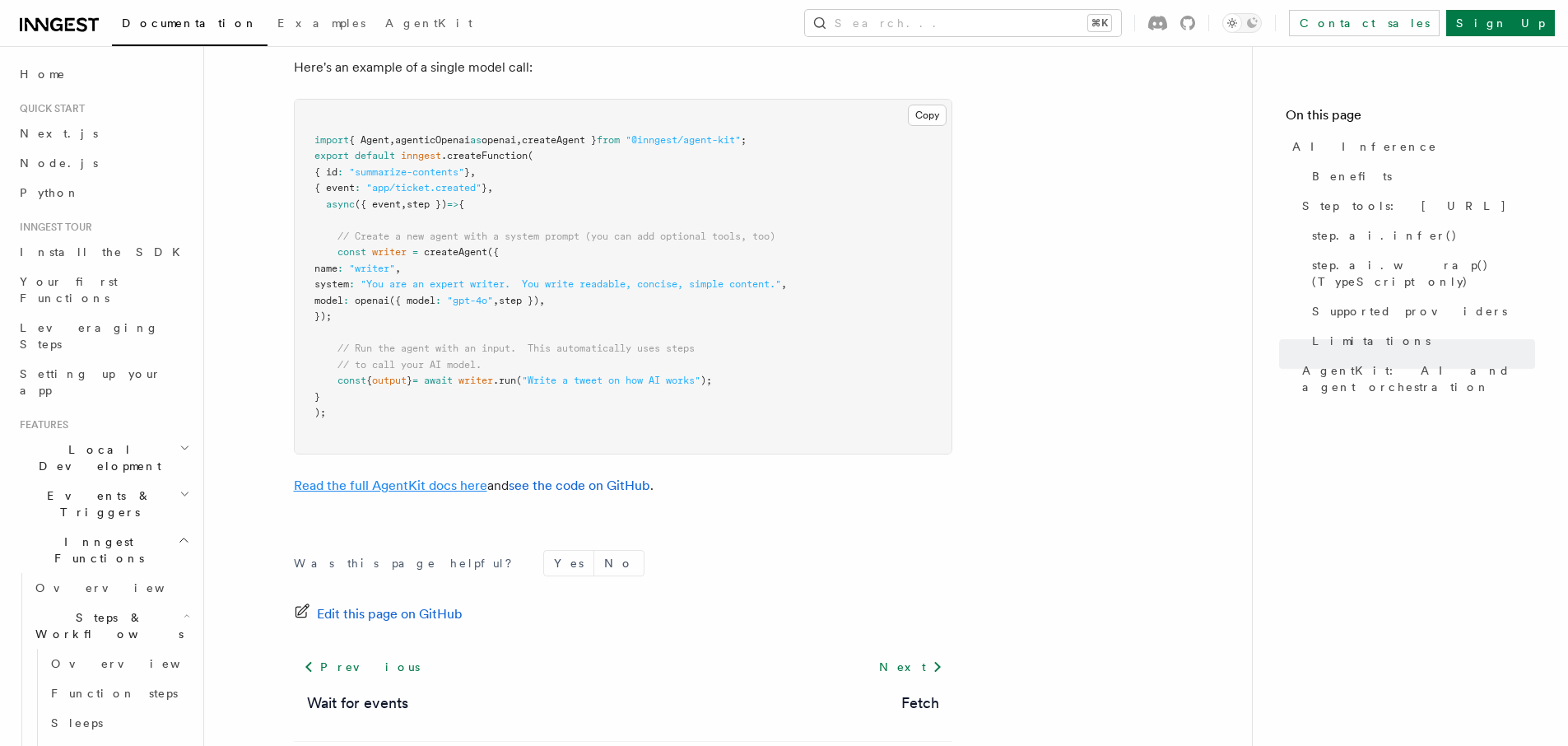
click at [336, 478] on link "Read the full AgentKit docs here" at bounding box center [390, 485] width 193 height 15
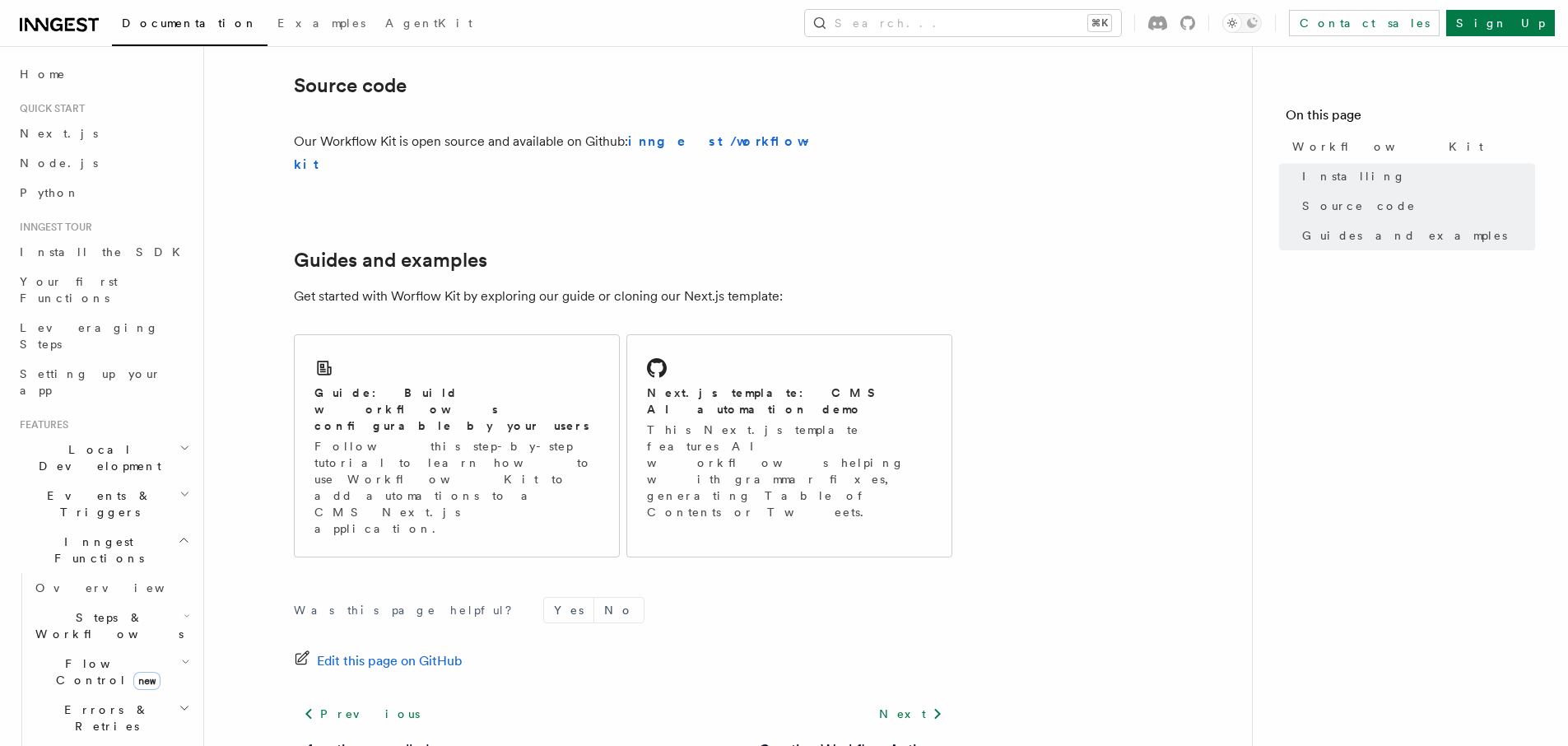
scroll to position [992, 0]
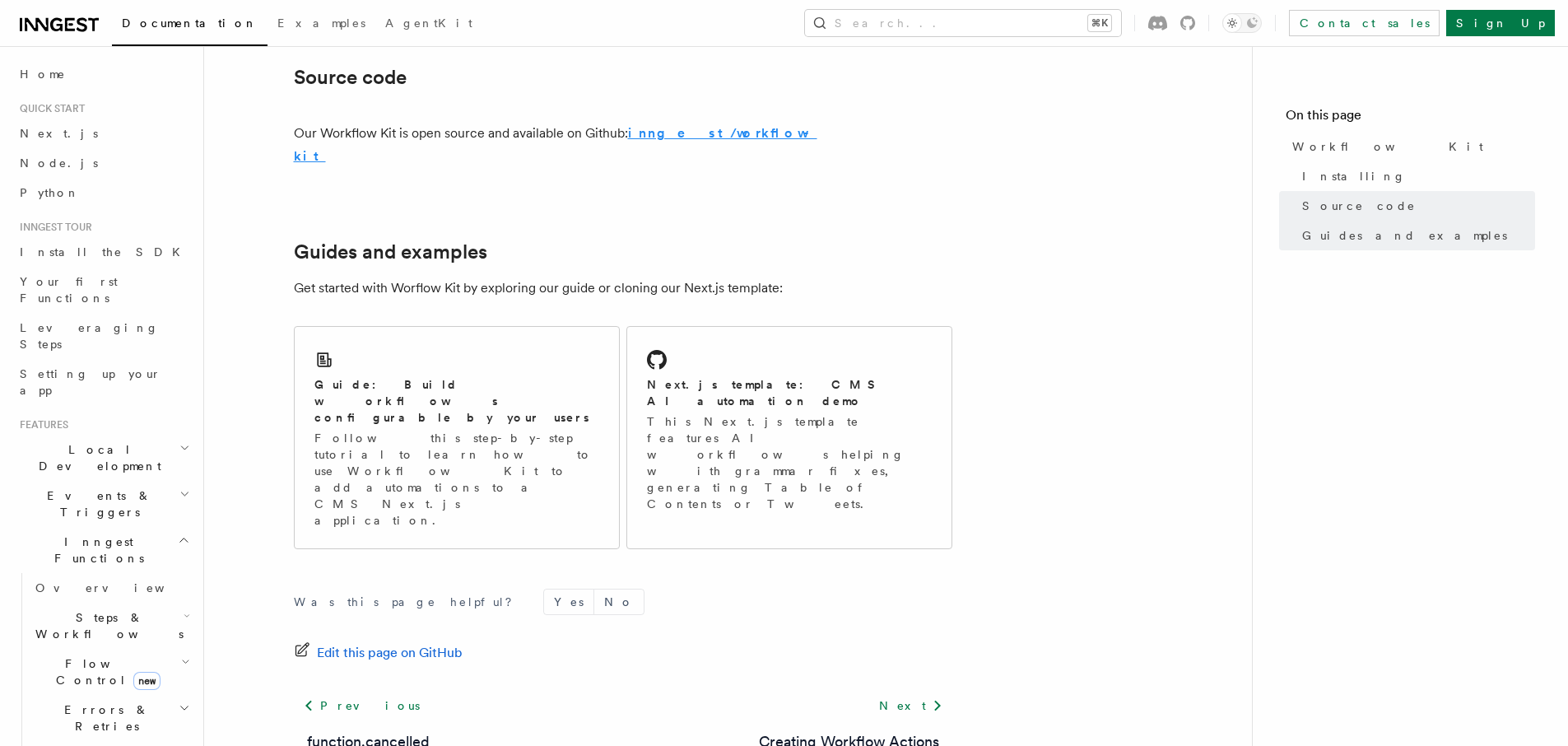
click at [696, 130] on strong "inngest/workflow-kit" at bounding box center [555, 144] width 523 height 39
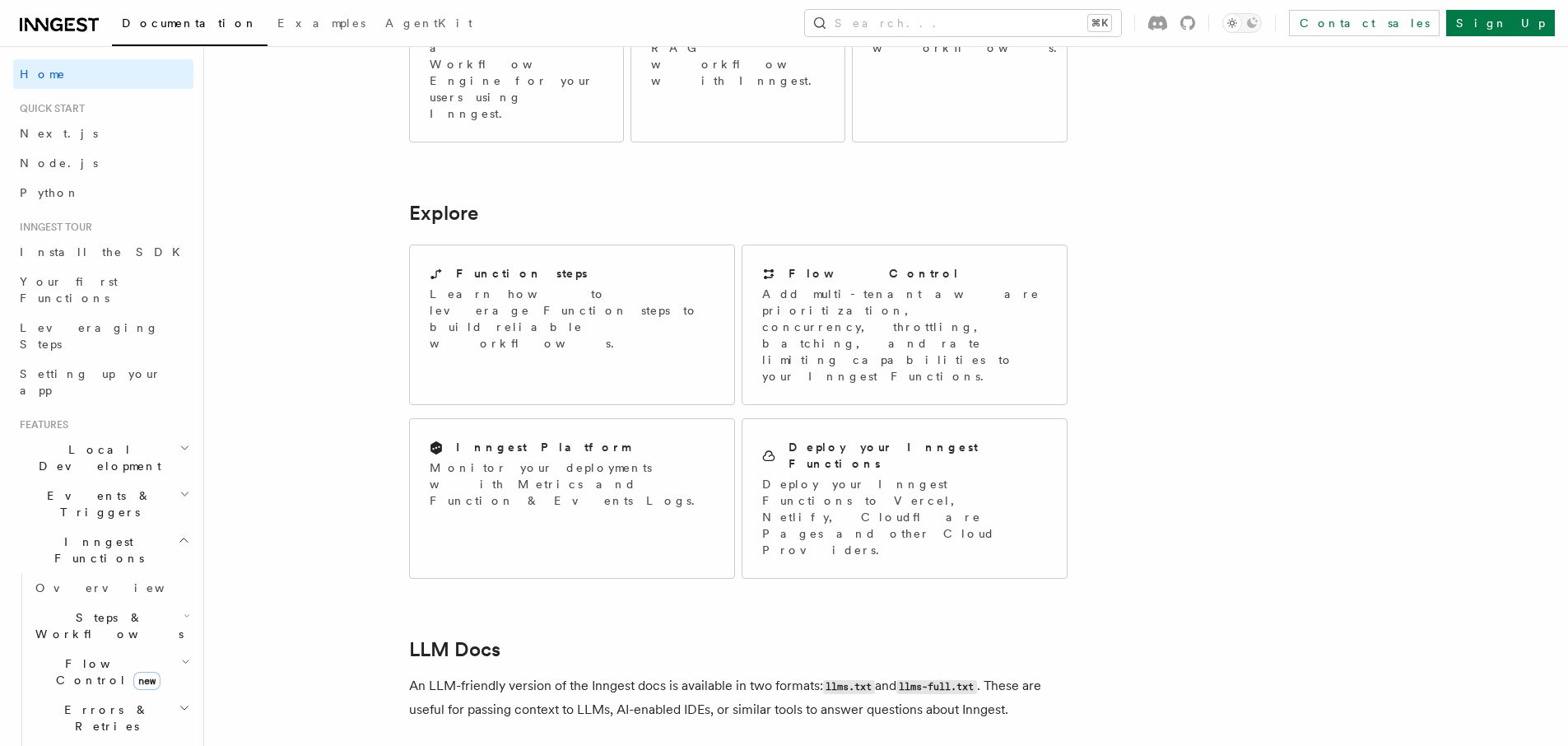
scroll to position [1212, 0]
